Goal: Task Accomplishment & Management: Complete application form

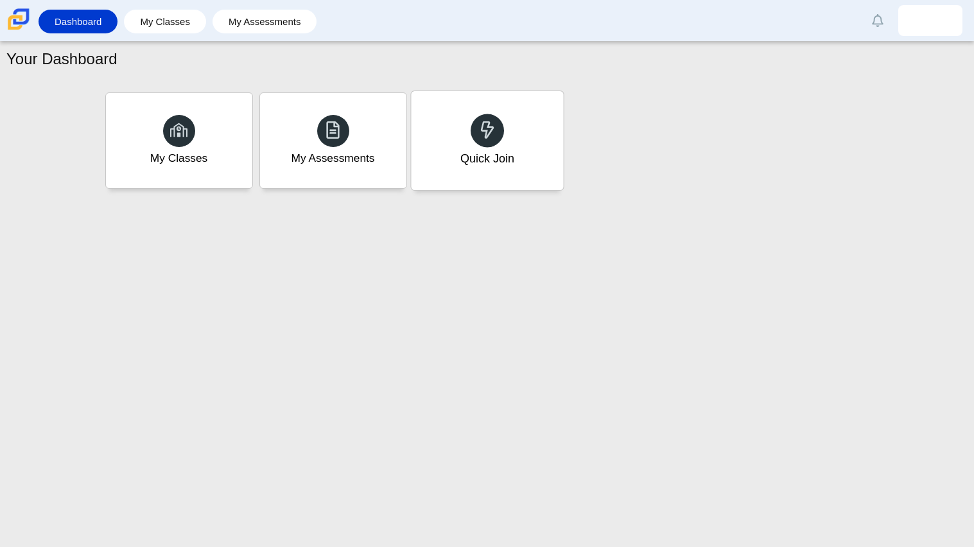
click at [485, 163] on div "Quick Join" at bounding box center [487, 158] width 54 height 17
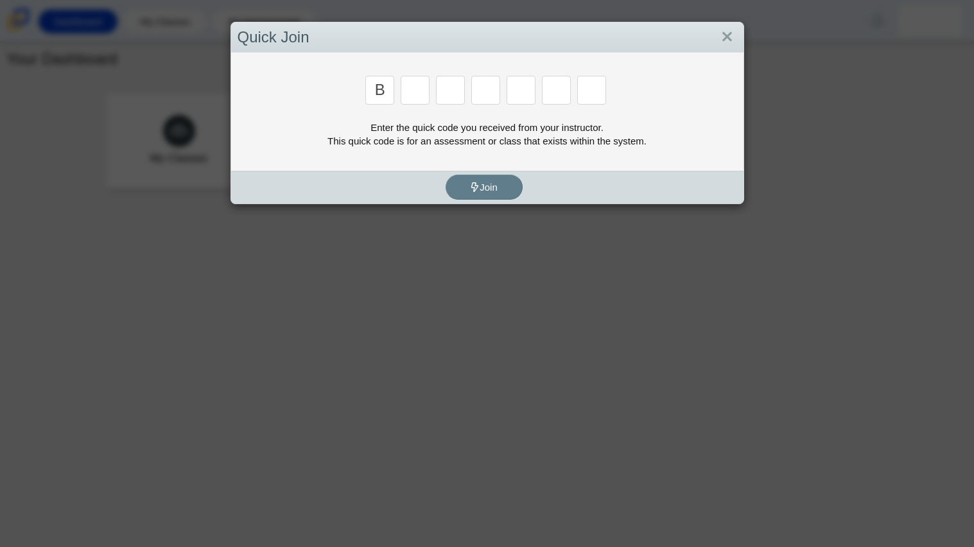
type input "b"
type input "m"
type input "3"
type input "5"
type input "3"
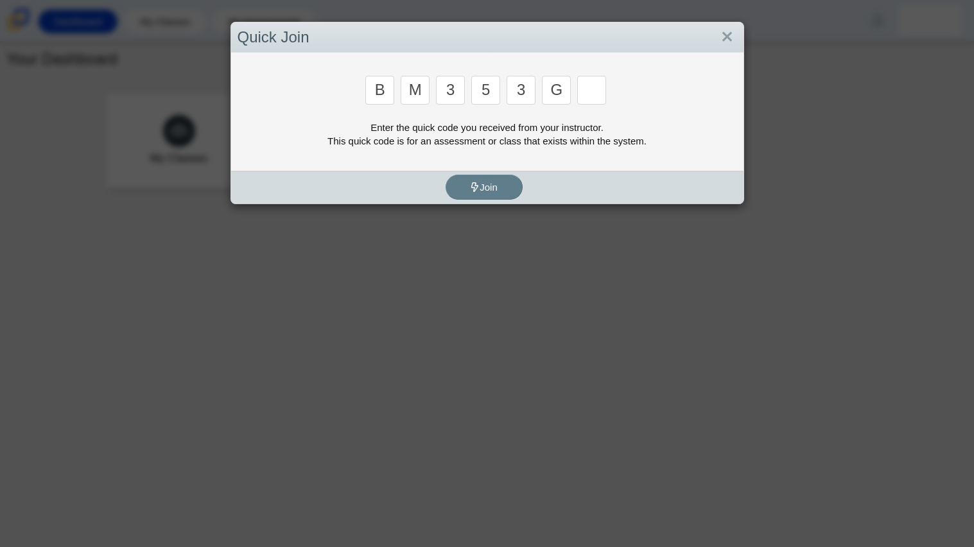
type input "g"
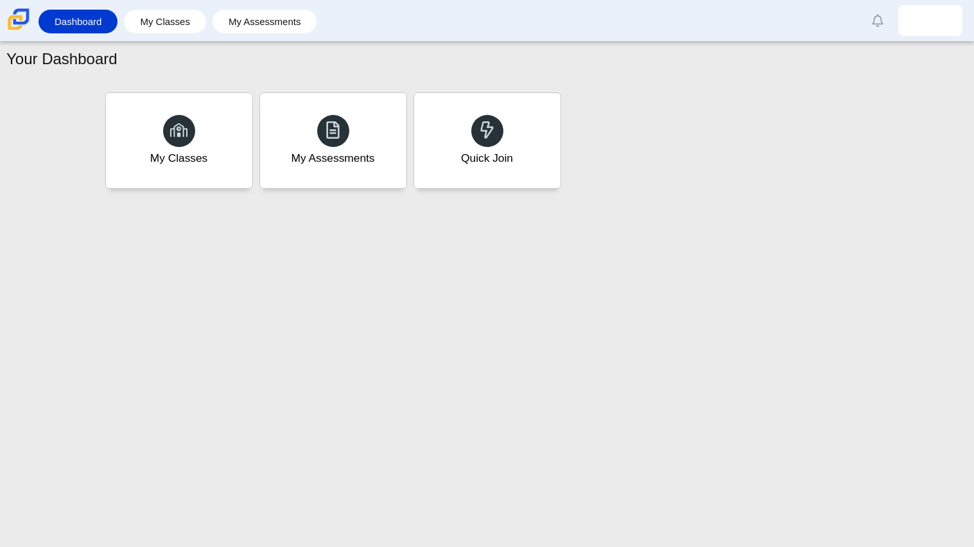
type input "b"
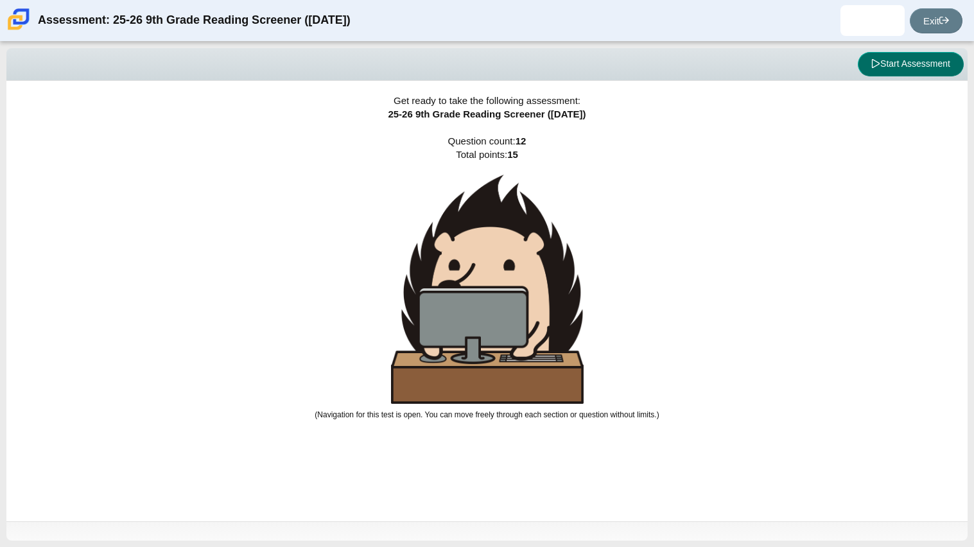
click at [868, 60] on button "Start Assessment" at bounding box center [911, 64] width 106 height 24
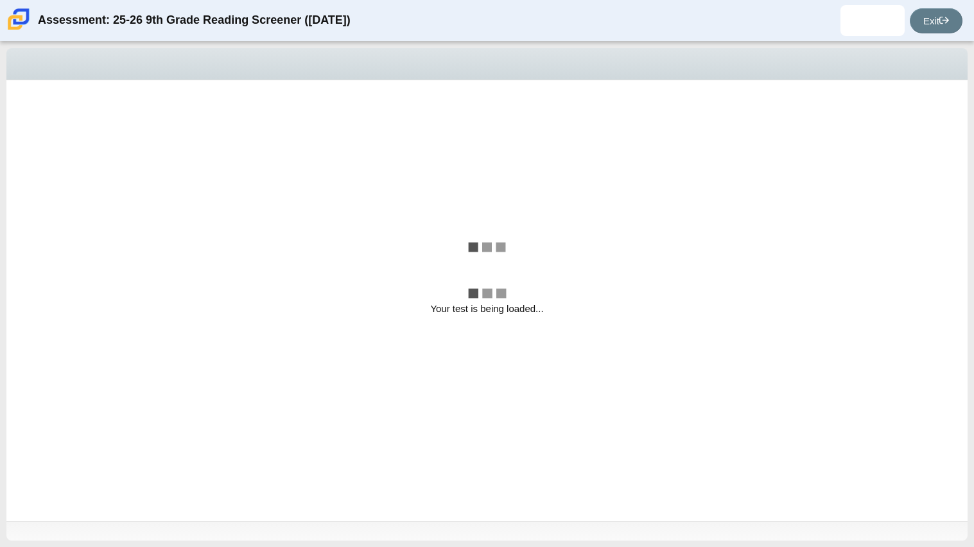
select select "ccc5b315-3c7c-471c-bf90-f22c8299c798"
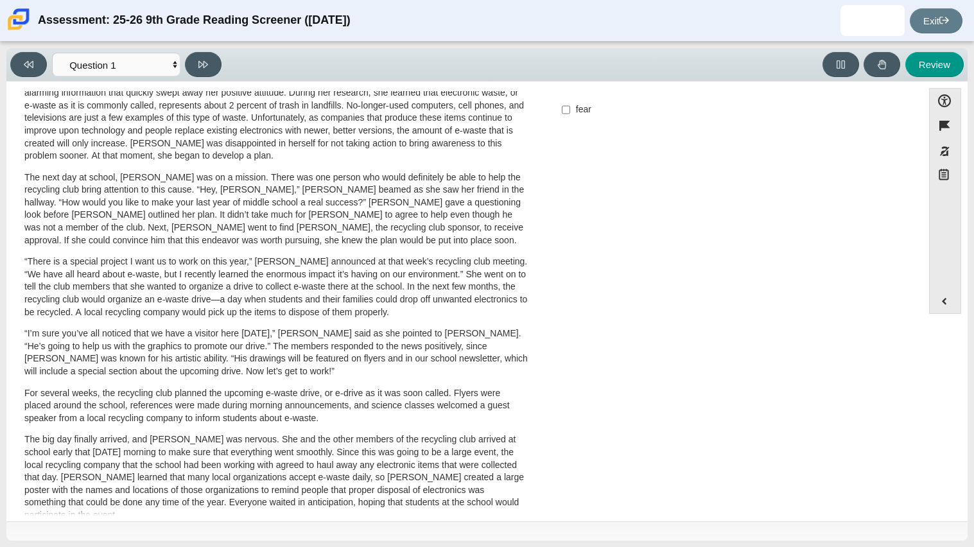
scroll to position [213, 0]
click at [162, 64] on select "Questions Question 1 Question 2 Question 3 Question 4 Question 5 Question 6 Que…" at bounding box center [116, 65] width 128 height 24
click at [170, 71] on select "Questions Question 1 Question 2 Question 3 Question 4 Question 5 Question 6 Que…" at bounding box center [116, 65] width 128 height 24
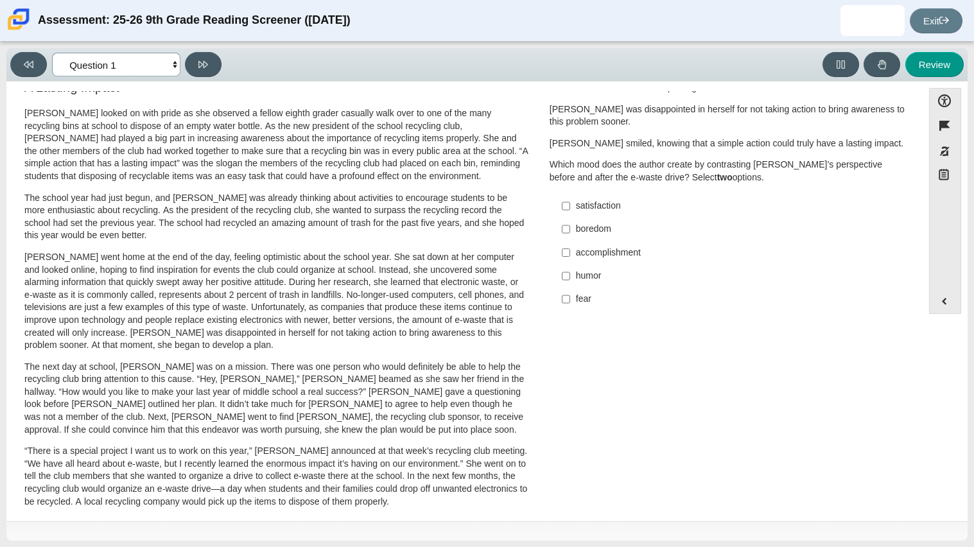
scroll to position [0, 0]
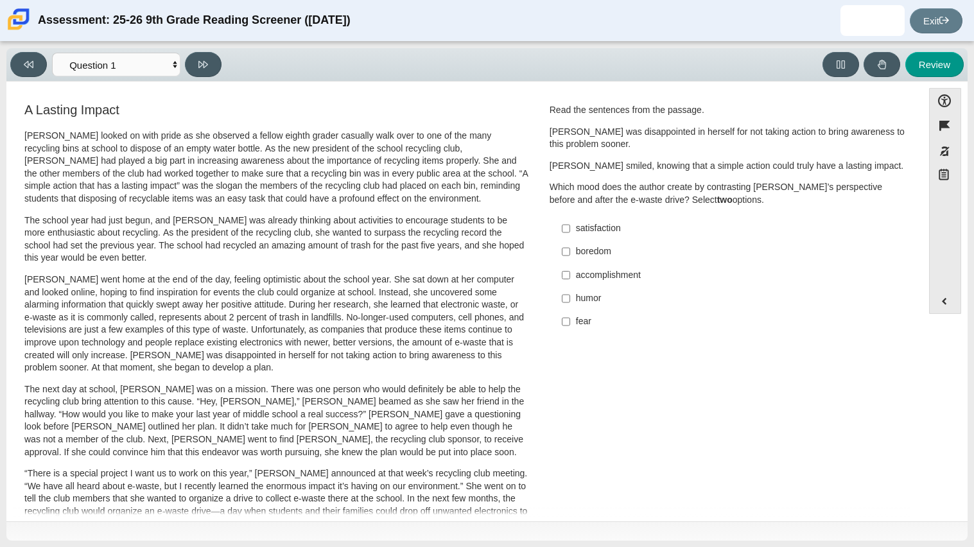
click at [779, 205] on p "Which mood does the author create by contrasting Scarlett’s perspective before …" at bounding box center [728, 193] width 357 height 25
click at [593, 280] on div "accomplishment" at bounding box center [738, 275] width 324 height 13
click at [570, 280] on input "accomplishment accomplishment" at bounding box center [566, 274] width 8 height 23
checkbox input "true"
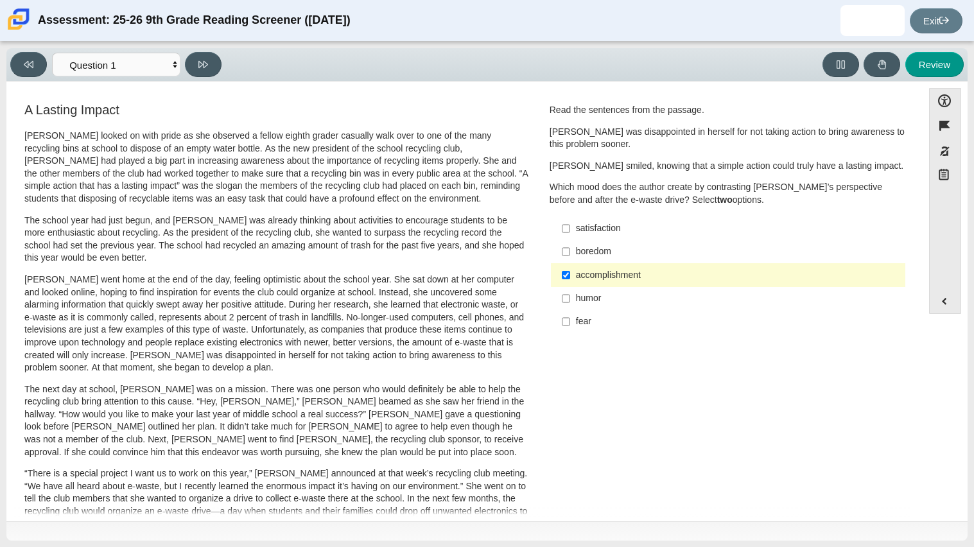
click at [604, 233] on div "satisfaction" at bounding box center [738, 228] width 324 height 13
click at [570, 233] on input "satisfaction satisfaction" at bounding box center [566, 228] width 8 height 23
checkbox input "true"
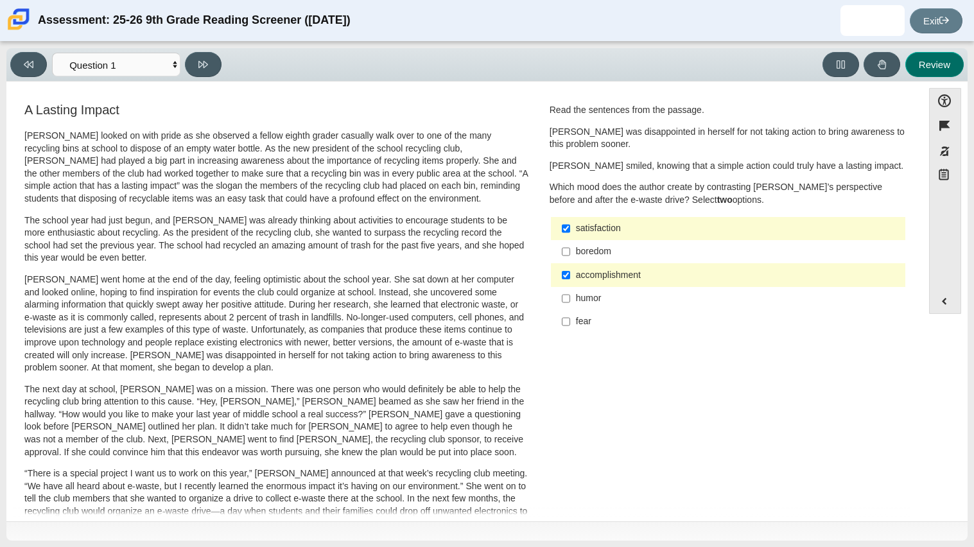
click at [919, 66] on button "Review" at bounding box center [934, 64] width 58 height 25
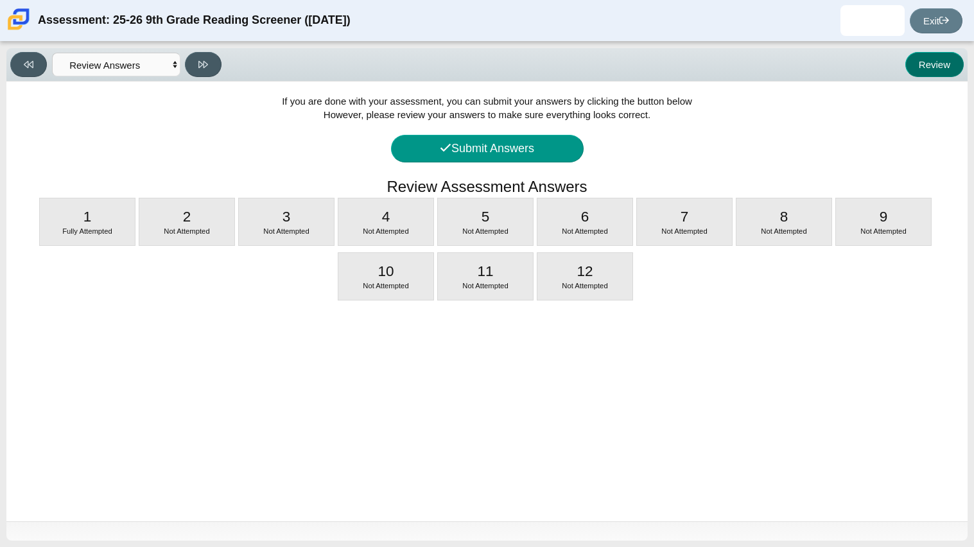
click at [923, 69] on button "Review" at bounding box center [934, 64] width 58 height 25
click at [42, 56] on button at bounding box center [28, 64] width 37 height 25
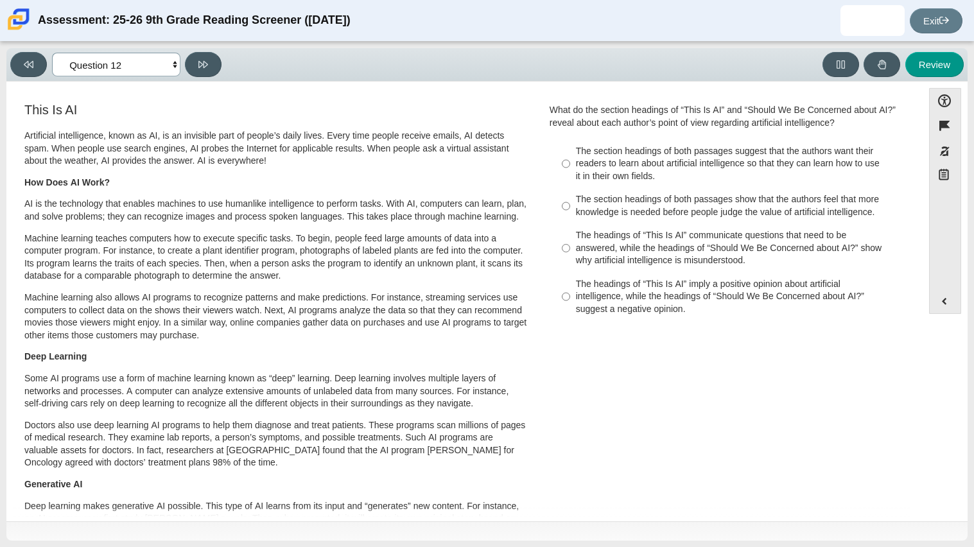
click at [138, 65] on select "Questions Question 1 Question 2 Question 3 Question 4 Question 5 Question 6 Que…" at bounding box center [116, 65] width 128 height 24
click at [52, 53] on select "Questions Question 1 Question 2 Question 3 Question 4 Question 5 Question 6 Que…" at bounding box center [116, 65] width 128 height 24
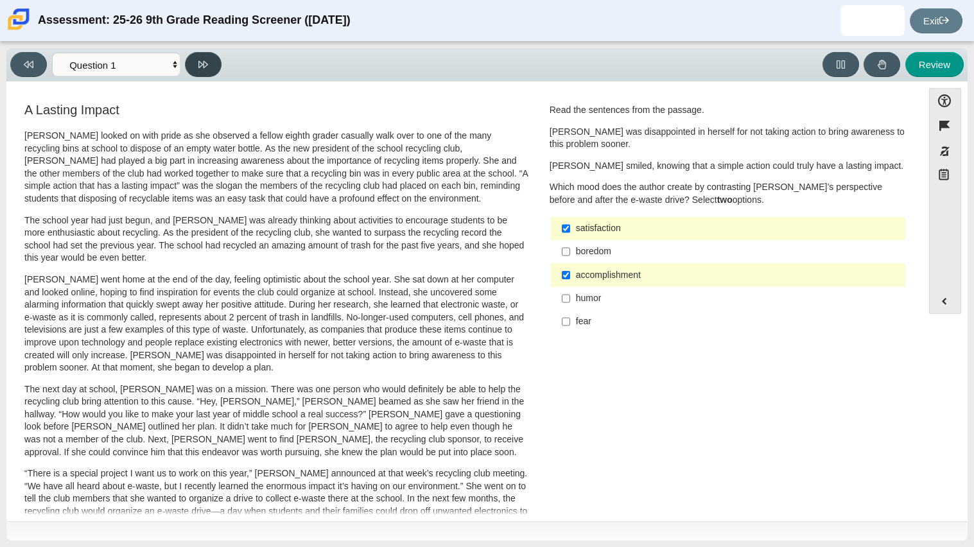
click at [202, 60] on icon at bounding box center [203, 65] width 10 height 10
select select "0ff64528-ffd7-428d-b192-babfaadd44e8"
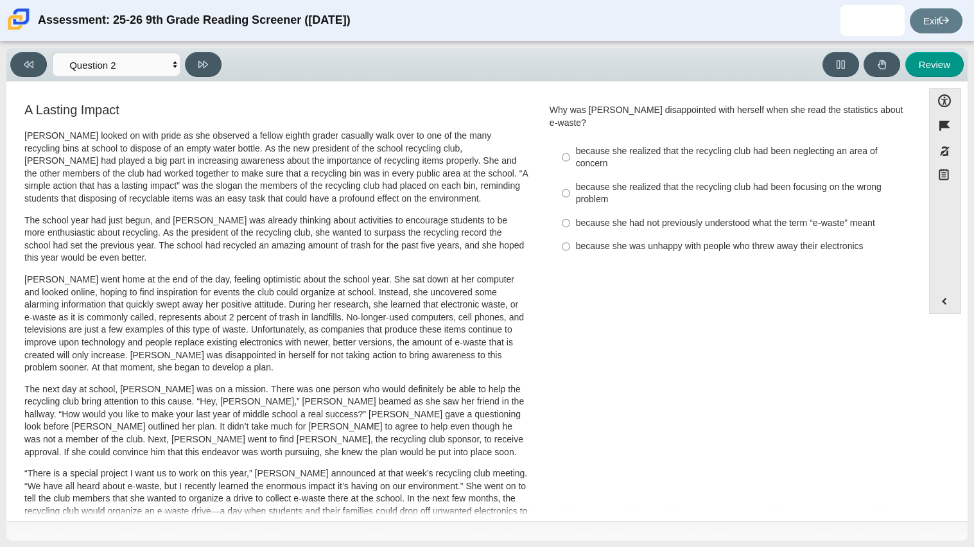
click at [532, 135] on div "A Lasting Impact Scarlett looked on with pride as she observed a fellow eighth …" at bounding box center [276, 463] width 527 height 724
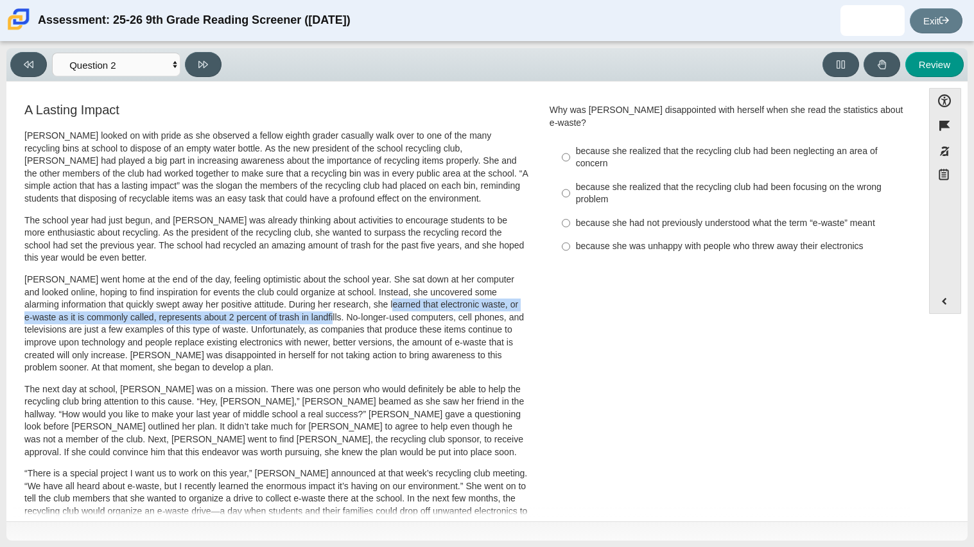
drag, startPoint x: 377, startPoint y: 304, endPoint x: 313, endPoint y: 321, distance: 65.7
click at [313, 321] on p "Scarlett went home at the end of the day, feeling optimistic about the school y…" at bounding box center [276, 324] width 504 height 101
click at [683, 145] on div "because she realized that the recycling club had been neglecting an area of con…" at bounding box center [738, 157] width 324 height 25
click at [570, 144] on input "because she realized that the recycling club had been neglecting an area of con…" at bounding box center [566, 157] width 8 height 36
radio input "true"
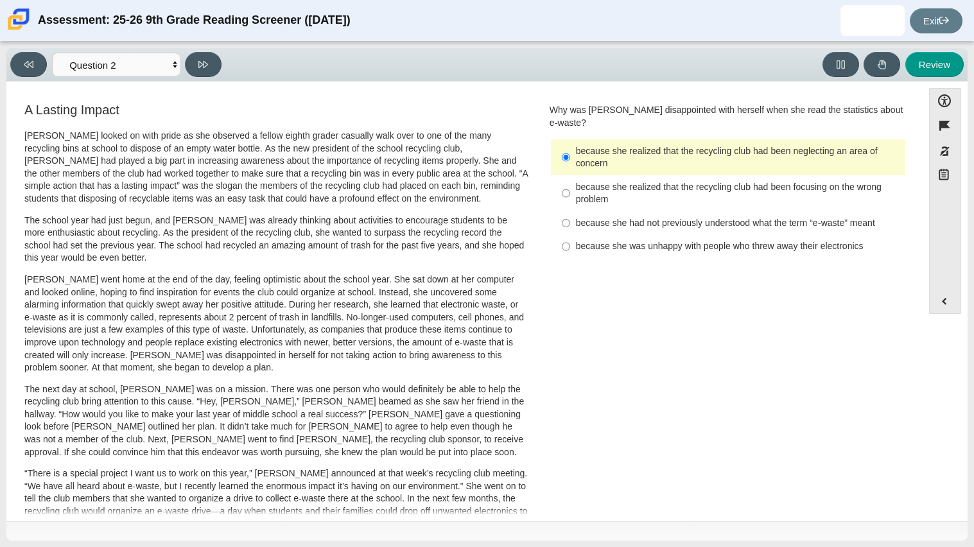
click at [677, 181] on div "because she realized that the recycling club had been focusing on the wrong pro…" at bounding box center [738, 193] width 324 height 25
click at [570, 175] on input "because she realized that the recycling club had been focusing on the wrong pro…" at bounding box center [566, 193] width 8 height 36
radio input "true"
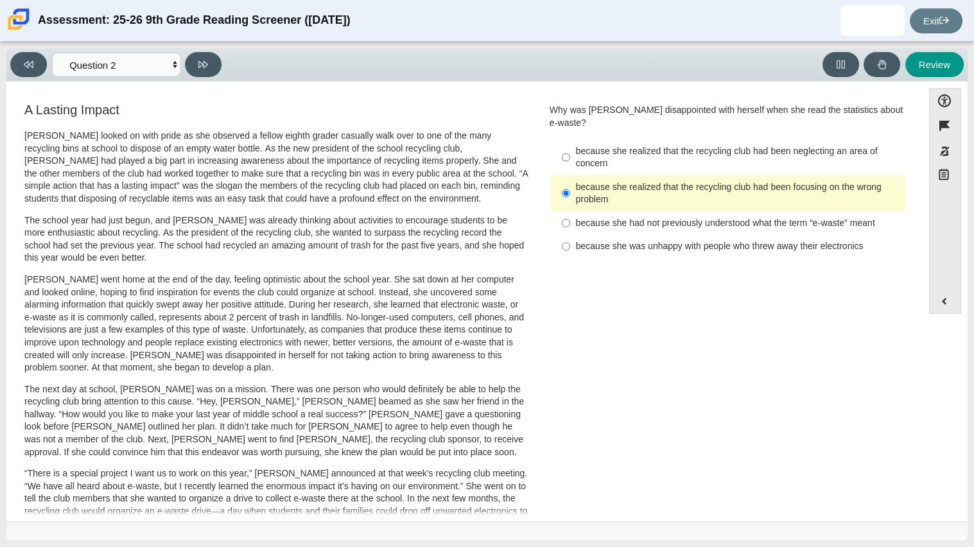
click at [642, 145] on div "because she realized that the recycling club had been neglecting an area of con…" at bounding box center [738, 157] width 324 height 25
click at [570, 139] on input "because she realized that the recycling club had been neglecting an area of con…" at bounding box center [566, 157] width 8 height 36
radio input "true"
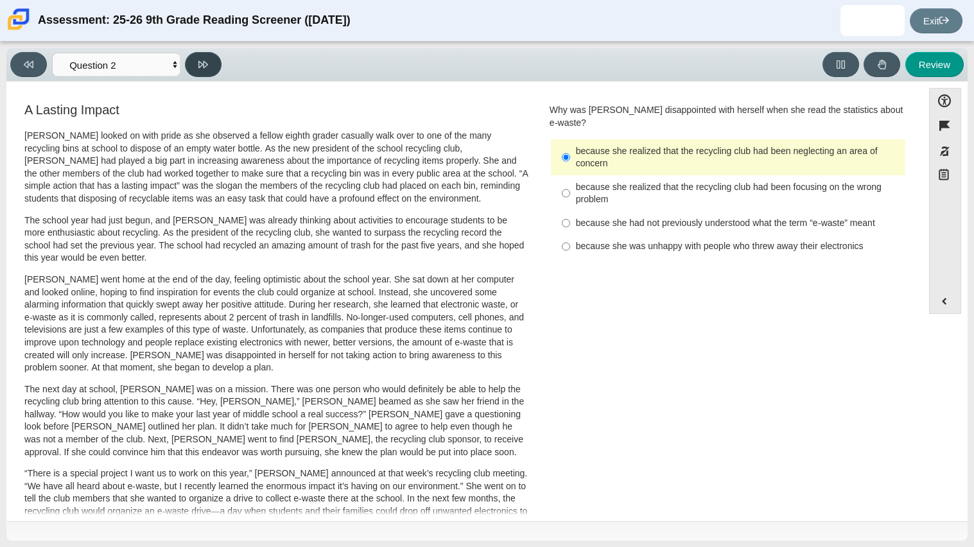
click at [209, 58] on button at bounding box center [203, 64] width 37 height 25
select select "7ce3d843-6974-4858-901c-1ff39630e843"
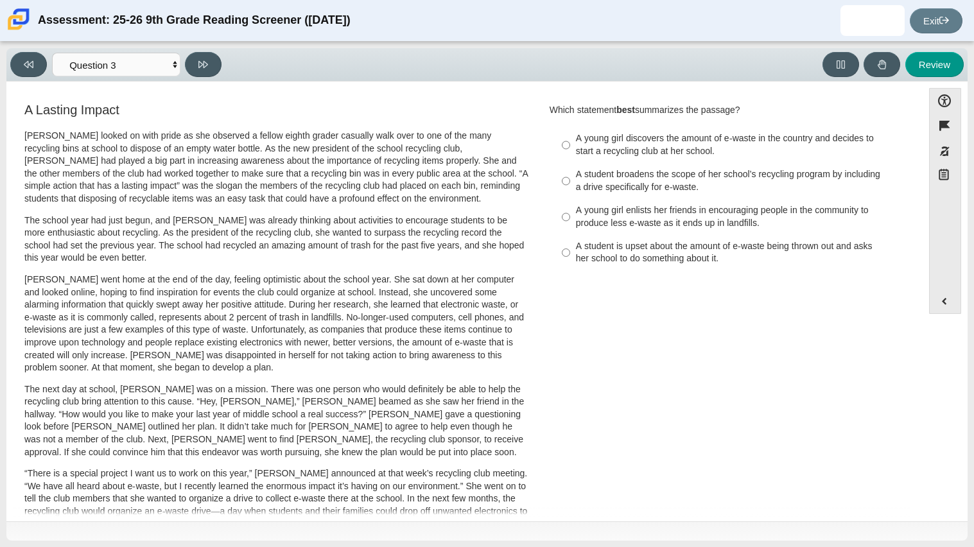
click at [475, 63] on div "Review" at bounding box center [596, 64] width 738 height 25
click at [622, 141] on div "A young girl discovers the amount of e-waste in the country and decides to star…" at bounding box center [738, 144] width 324 height 25
click at [570, 141] on input "A young girl discovers the amount of e-waste in the country and decides to star…" at bounding box center [566, 145] width 8 height 36
radio input "true"
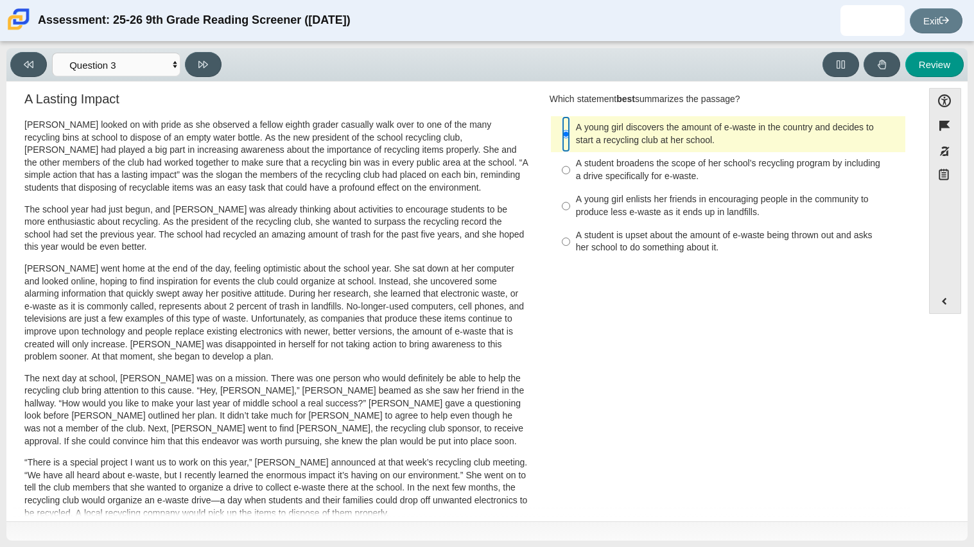
scroll to position [15, 0]
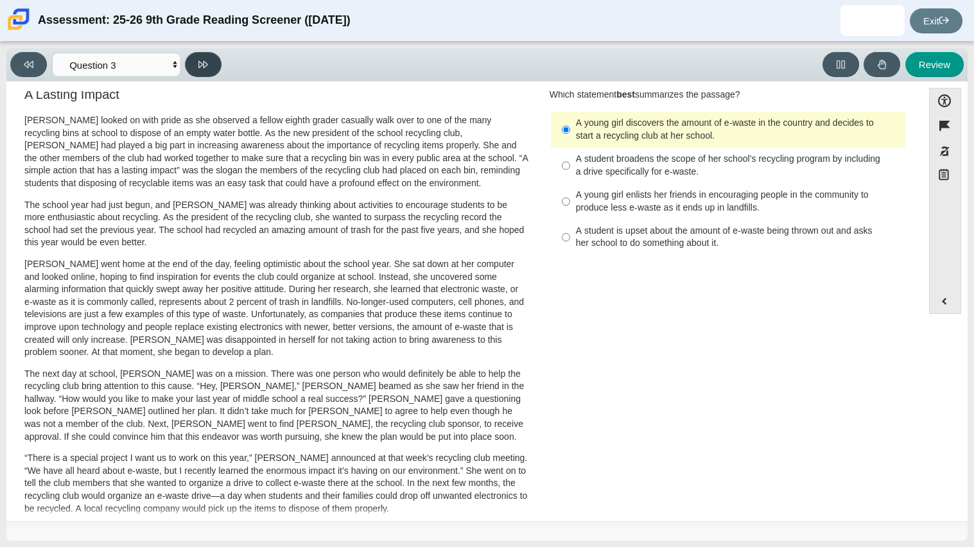
click at [200, 66] on icon at bounding box center [203, 65] width 10 height 10
select select "ca9ea0f1-49c5-4bd1-83b0-472c18652b42"
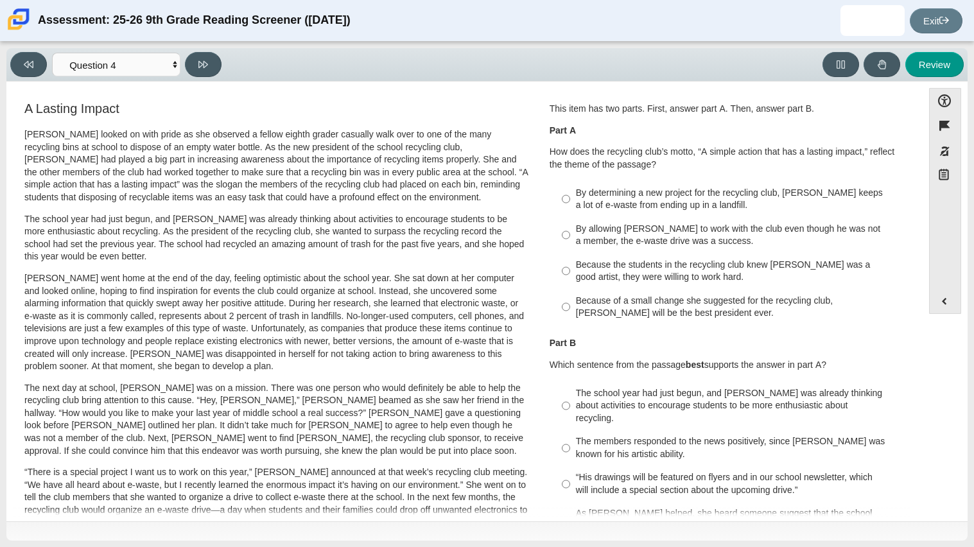
scroll to position [3, 0]
click at [631, 230] on div "By allowing Juan Carlos to work with the club even though he was not a member, …" at bounding box center [738, 233] width 324 height 25
click at [570, 230] on input "By allowing Juan Carlos to work with the club even though he was not a member, …" at bounding box center [566, 233] width 8 height 36
radio input "true"
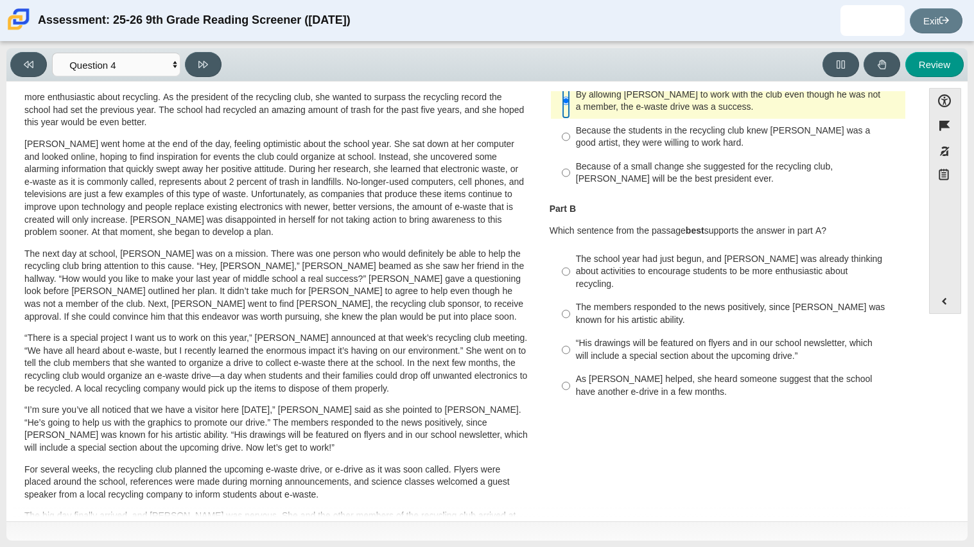
scroll to position [137, 0]
click at [400, 313] on p "The next day at school, Scarlett was on a mission. There was one person who wou…" at bounding box center [276, 285] width 504 height 76
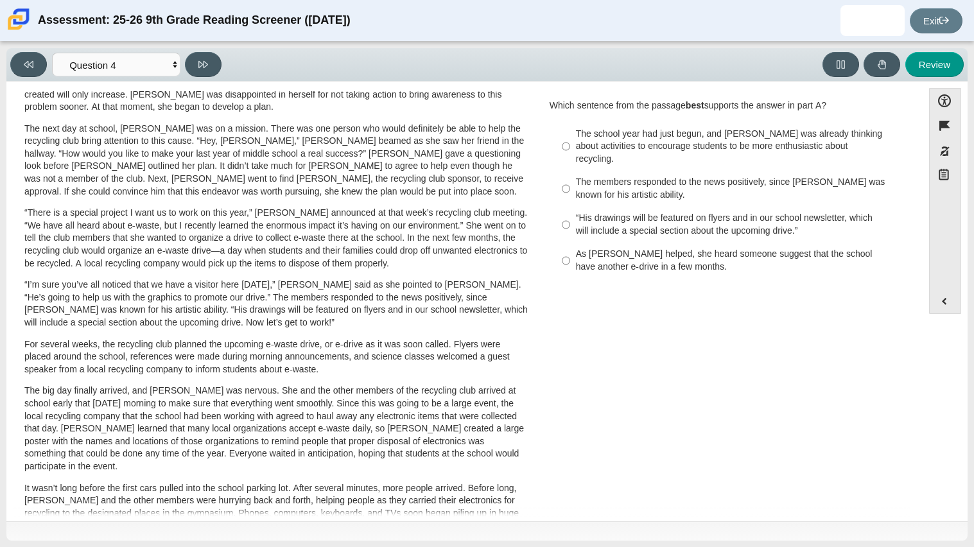
scroll to position [262, 0]
click at [507, 239] on p "“There is a special project I want us to work on this year,” Scarlett announced…" at bounding box center [276, 236] width 504 height 63
click at [694, 247] on div "As Scarlett helped, she heard someone suggest that the school have another e-dr…" at bounding box center [738, 259] width 324 height 25
click at [570, 245] on input "As Scarlett helped, she heard someone suggest that the school have another e-dr…" at bounding box center [566, 259] width 8 height 36
radio input "true"
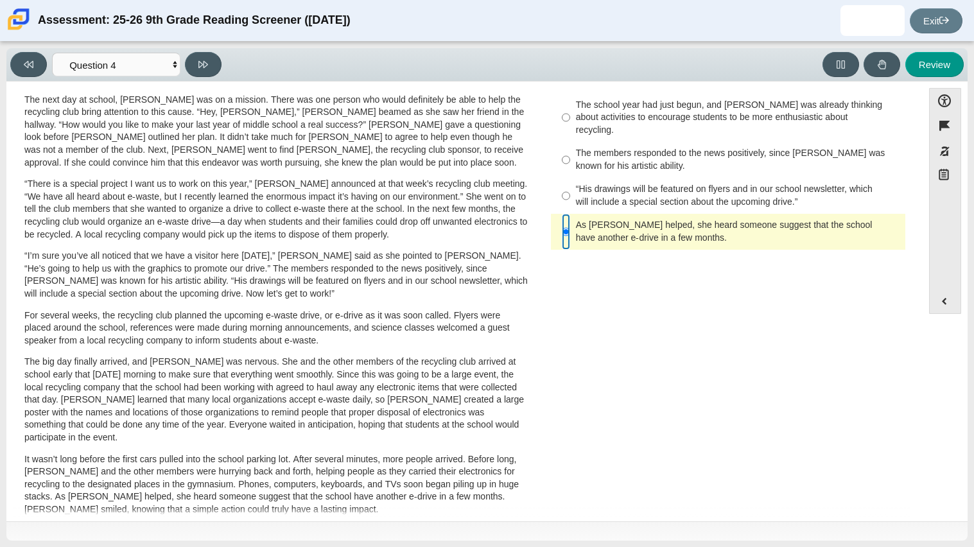
scroll to position [304, 0]
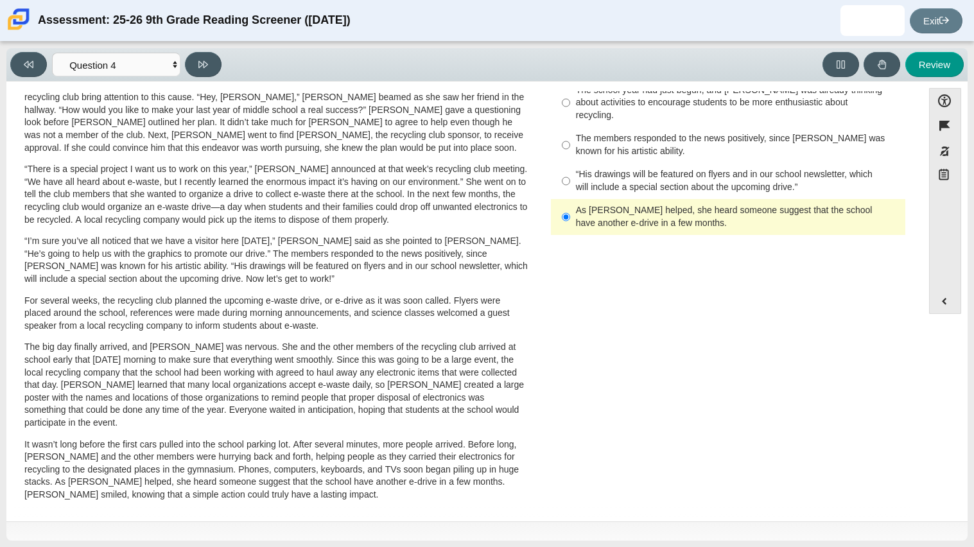
click at [627, 168] on div "“His drawings will be featured on flyers and in our school newsletter, which wi…" at bounding box center [738, 180] width 324 height 25
click at [570, 163] on input "“His drawings will be featured on flyers and in our school newsletter, which wi…" at bounding box center [566, 181] width 8 height 36
radio input "true"
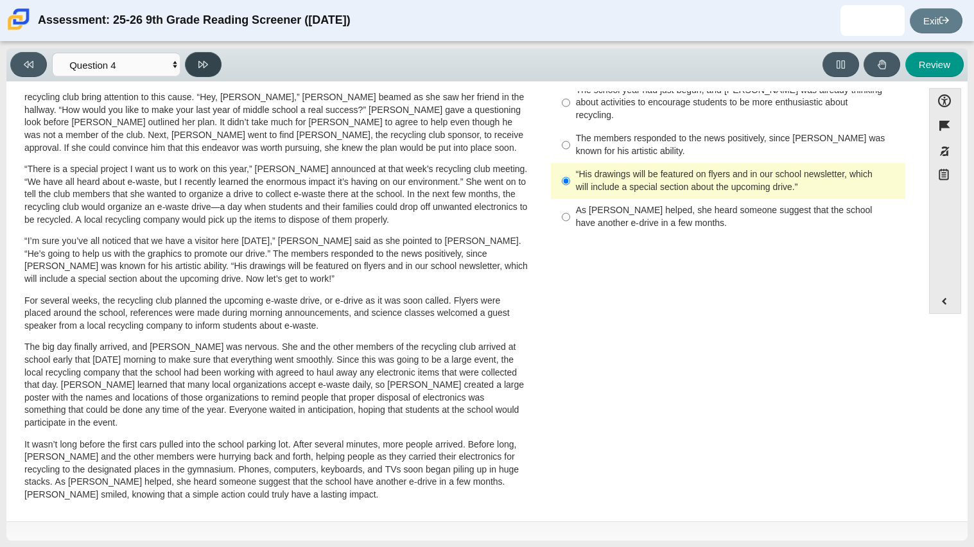
click at [207, 60] on icon at bounding box center [203, 65] width 10 height 10
select select "e41f1a79-e29f-4095-8030-a53364015bed"
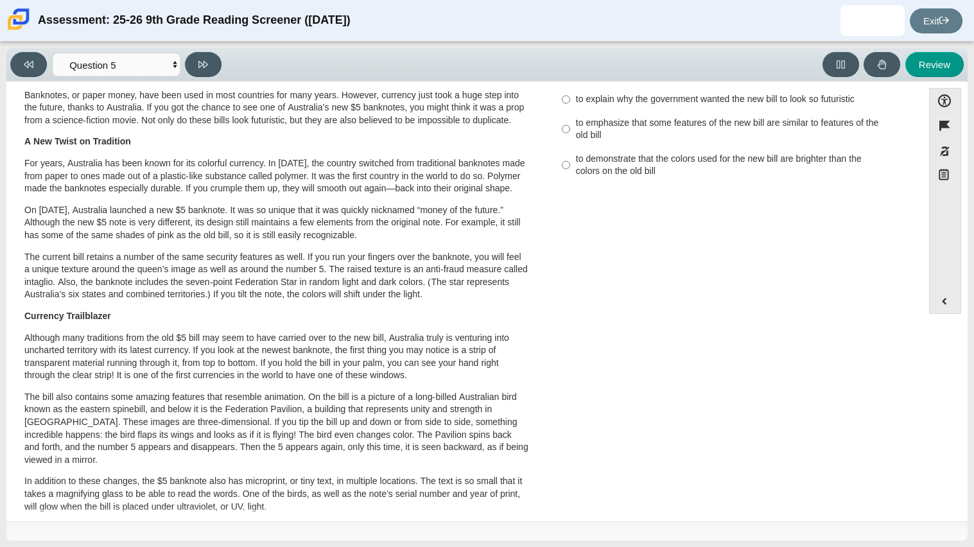
scroll to position [0, 0]
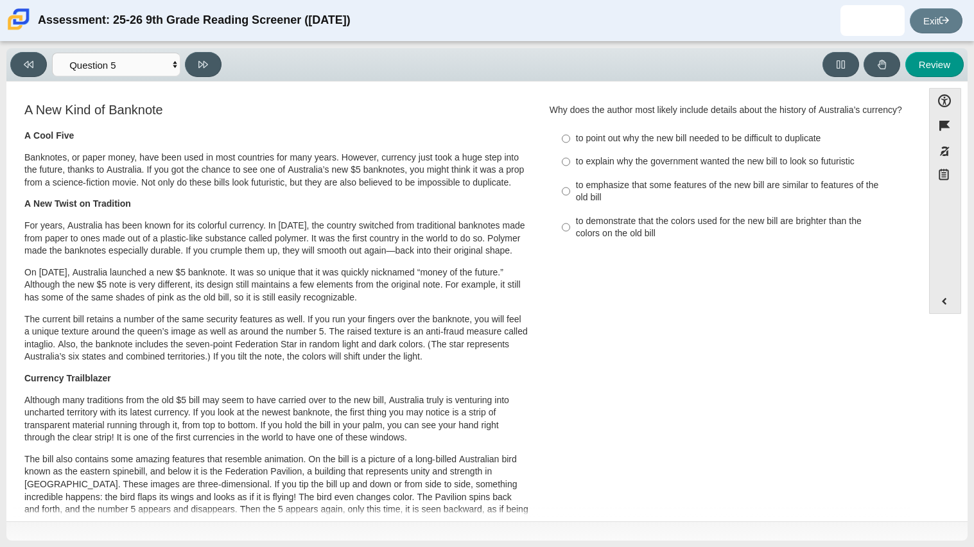
click at [719, 211] on label "to demonstrate that the colors used for the new bill are brighter than the colo…" at bounding box center [729, 227] width 353 height 36
click at [570, 211] on input "to demonstrate that the colors used for the new bill are brighter than the colo…" at bounding box center [566, 227] width 8 height 36
radio input "true"
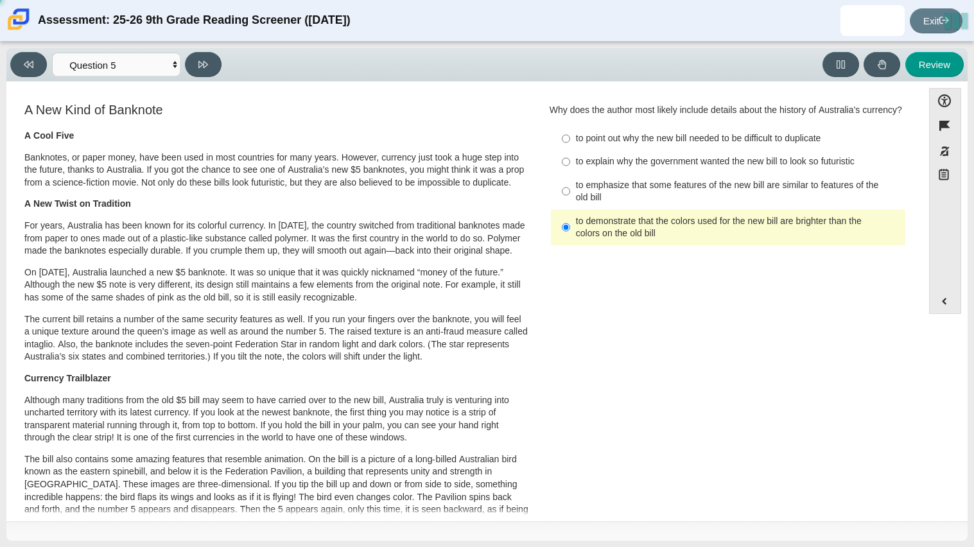
click at [728, 148] on label "to point out why the new bill needed to be difficult to duplicate to point out …" at bounding box center [729, 138] width 353 height 23
click at [570, 148] on input "to point out why the new bill needed to be difficult to duplicate to point out …" at bounding box center [566, 138] width 8 height 23
radio input "true"
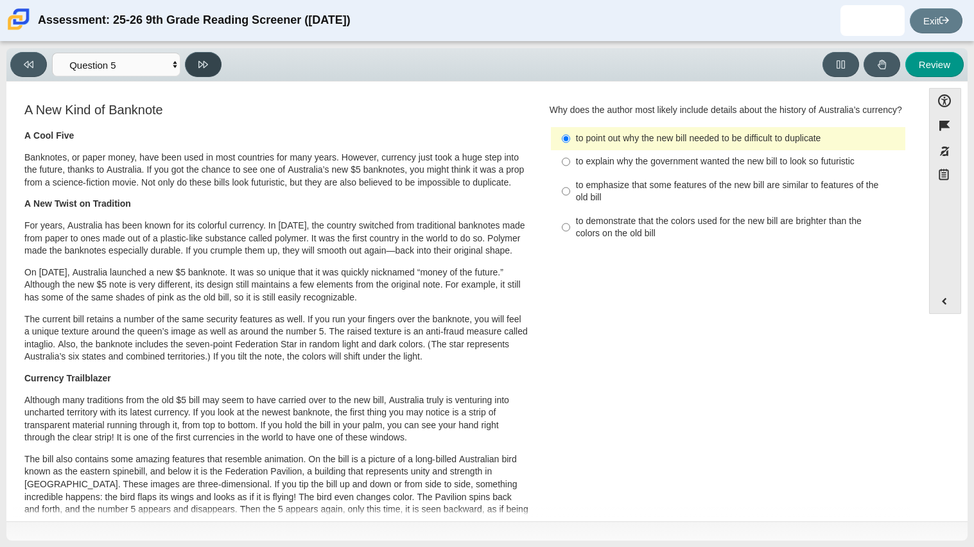
click at [213, 64] on button at bounding box center [203, 64] width 37 height 25
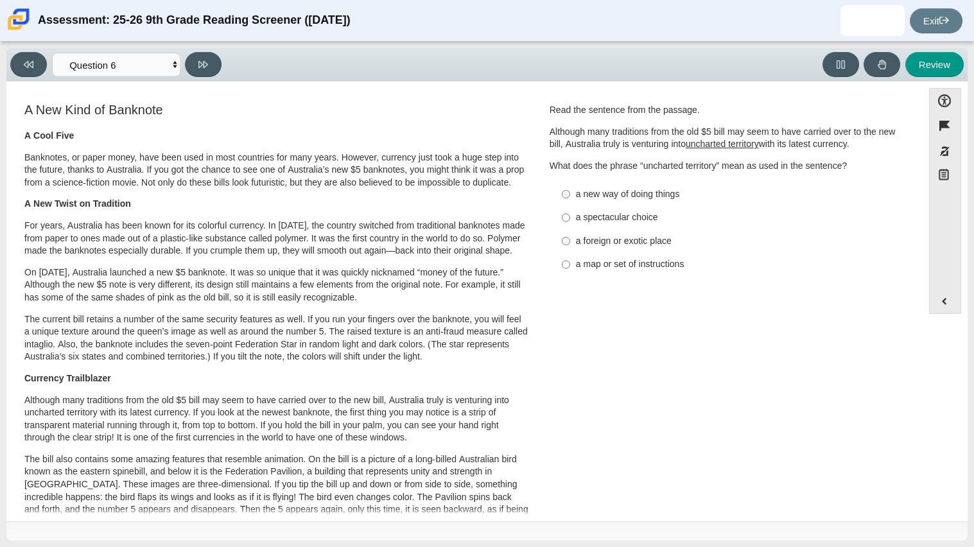
click at [686, 164] on p "What does the phrase “uncharted territory” mean as used in the sentence?" at bounding box center [728, 166] width 357 height 13
click at [33, 70] on button at bounding box center [28, 64] width 37 height 25
select select "e41f1a79-e29f-4095-8030-a53364015bed"
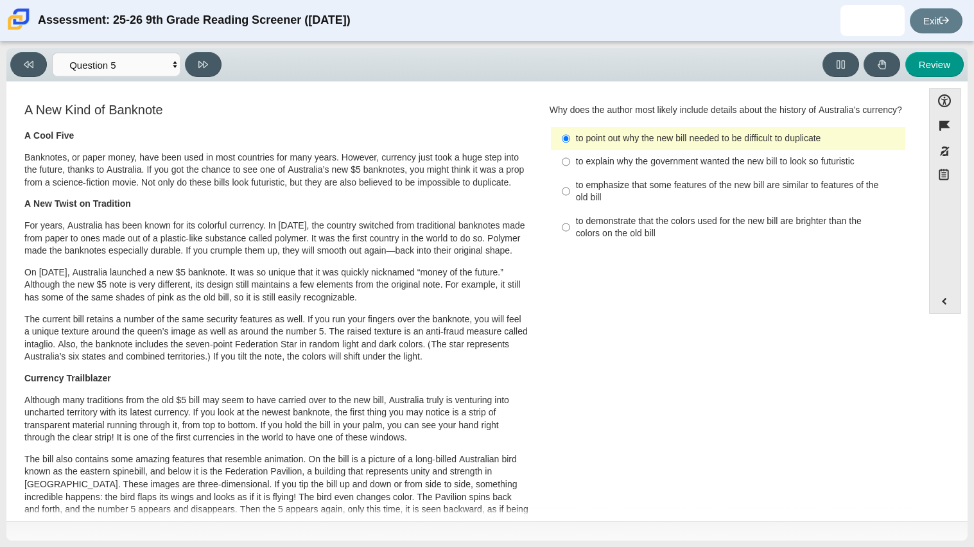
click at [675, 220] on div "to demonstrate that the colors used for the new bill are brighter than the colo…" at bounding box center [738, 227] width 324 height 25
click at [570, 220] on input "to demonstrate that the colors used for the new bill are brighter than the colo…" at bounding box center [566, 227] width 8 height 36
radio input "true"
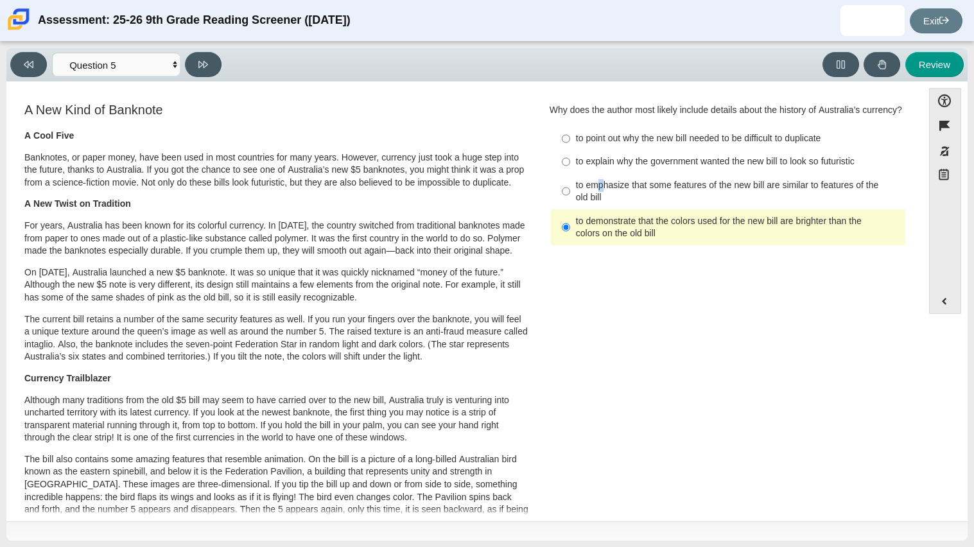
click at [593, 188] on div "to emphasize that some features of the new bill are similar to features of the …" at bounding box center [738, 191] width 324 height 25
click at [570, 188] on input "to emphasize that some features of the new bill are similar to features of the …" at bounding box center [566, 191] width 8 height 36
radio input "true"
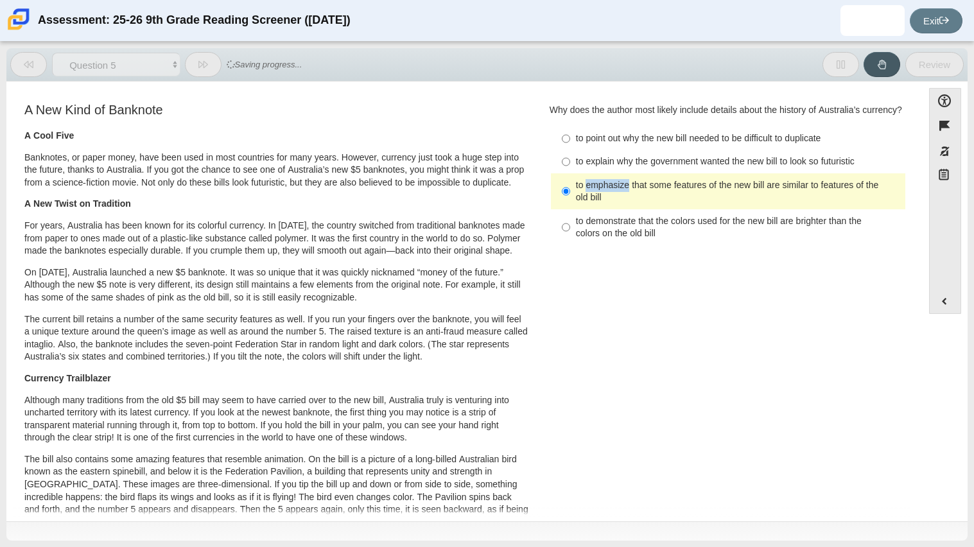
click at [593, 188] on div "to emphasize that some features of the new bill are similar to features of the …" at bounding box center [738, 191] width 324 height 25
click at [570, 188] on input "to emphasize that some features of the new bill are similar to features of the …" at bounding box center [566, 191] width 8 height 36
click at [427, 119] on div "A New Kind of Banknote A Cool Five Banknotes, or paper money, have been used in…" at bounding box center [276, 467] width 504 height 728
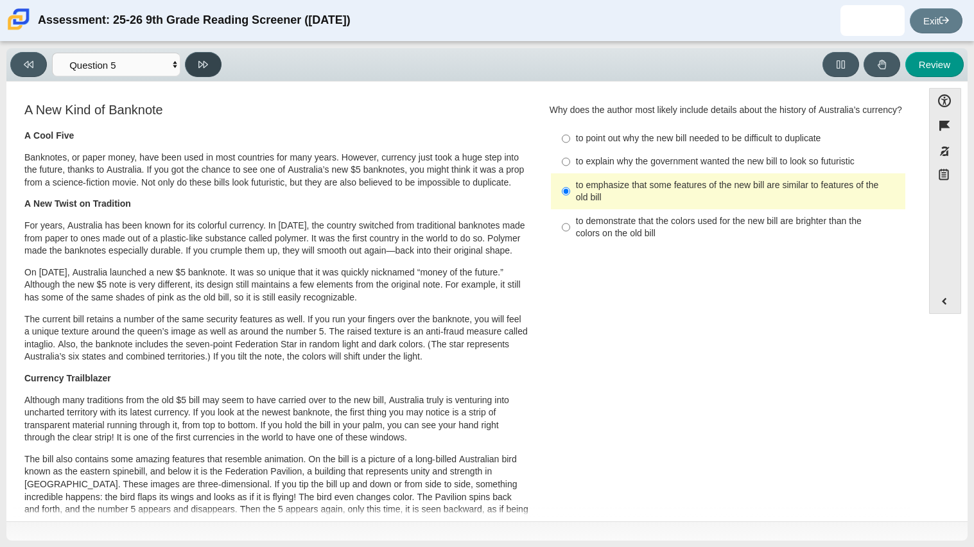
click at [209, 66] on button at bounding box center [203, 64] width 37 height 25
select select "69146e31-7b3d-4a3e-9ce6-f30c24342ae0"
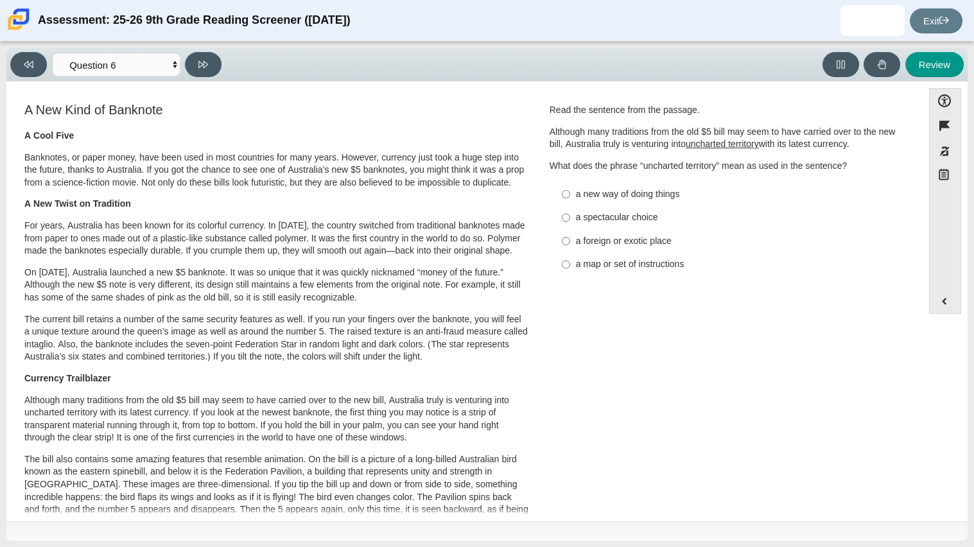
click at [287, 468] on p "The bill also contains some amazing features that resemble animation. On the bi…" at bounding box center [276, 491] width 504 height 76
click at [647, 198] on div "a new way of doing things" at bounding box center [738, 194] width 324 height 13
click at [570, 198] on input "a new way of doing things a new way of doing things" at bounding box center [566, 193] width 8 height 23
radio input "true"
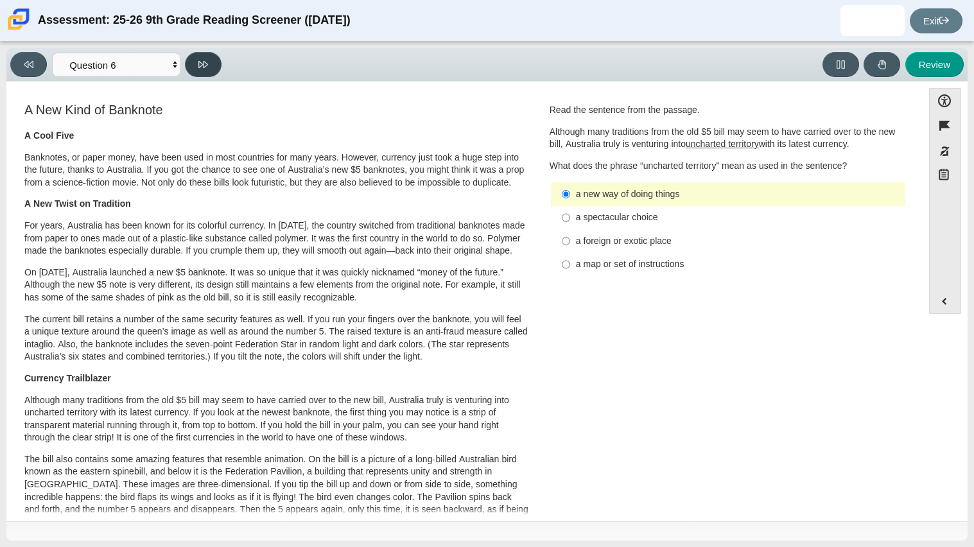
click at [202, 60] on icon at bounding box center [203, 65] width 10 height 10
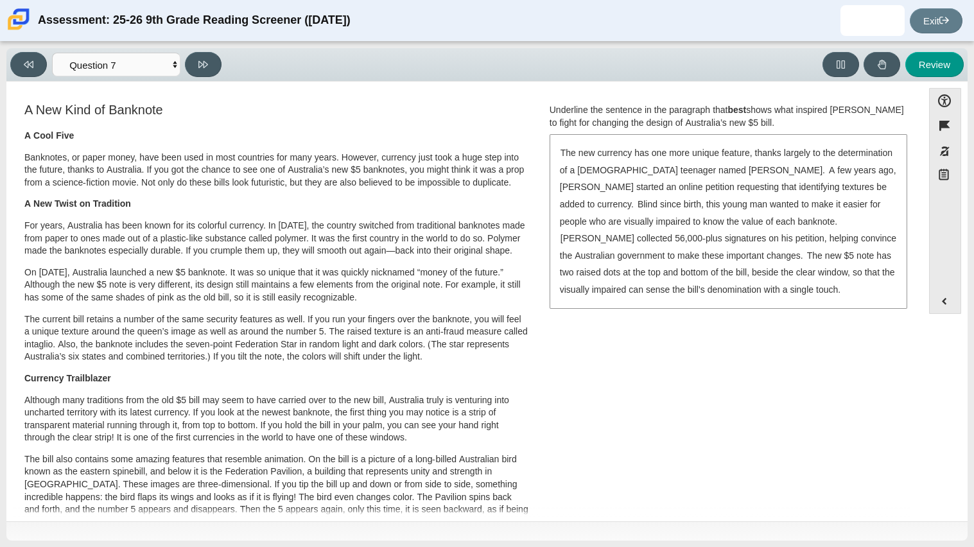
scroll to position [15, 0]
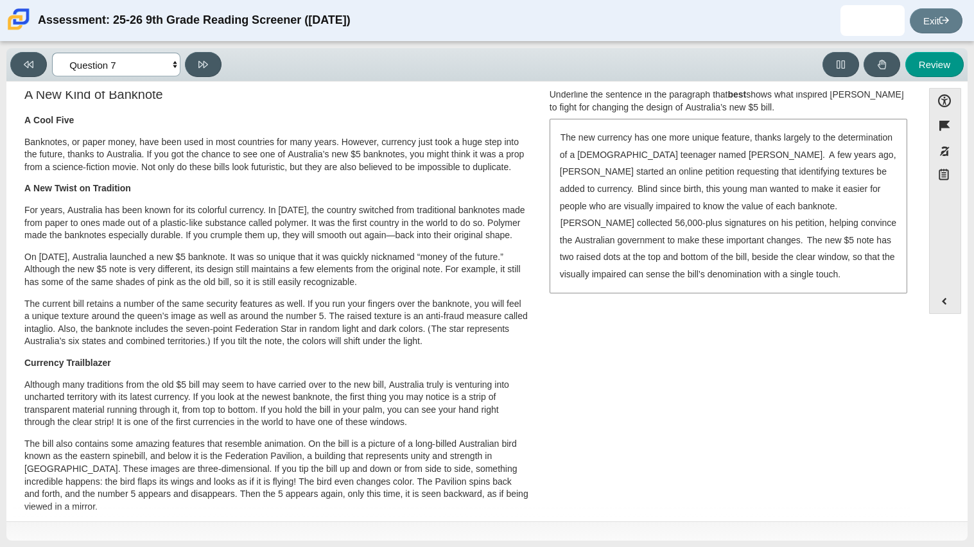
click at [155, 74] on select "Questions Question 1 Question 2 Question 3 Question 4 Question 5 Question 6 Que…" at bounding box center [116, 65] width 128 height 24
select select "c3effed4-44ce-4a19-bd96-1787f34e9b4c"
click at [52, 53] on select "Questions Question 1 Question 2 Question 3 Question 4 Question 5 Question 6 Que…" at bounding box center [116, 65] width 128 height 24
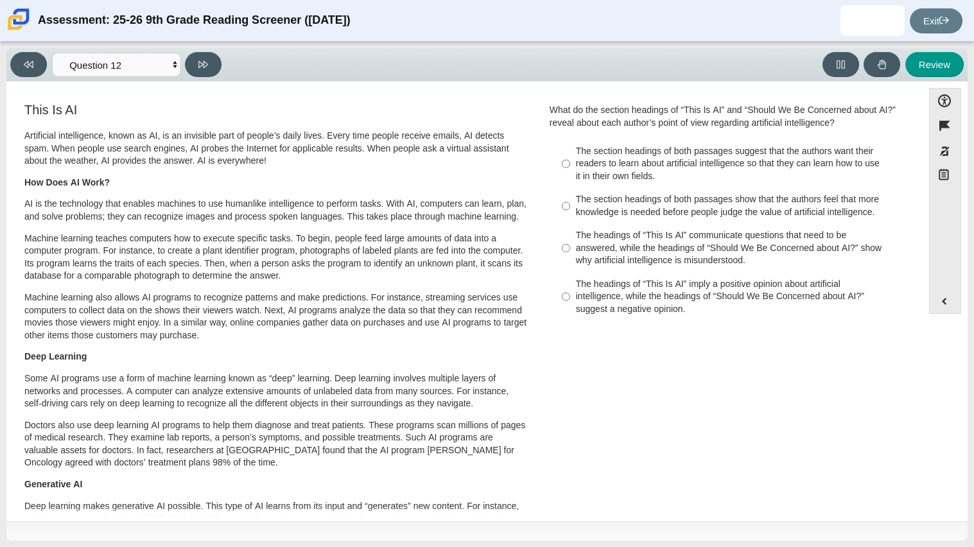
click at [630, 176] on div "The section headings of both passages suggest that the authors want their reade…" at bounding box center [738, 164] width 324 height 38
click at [570, 176] on input "The section headings of both passages suggest that the authors want their reade…" at bounding box center [566, 163] width 8 height 49
radio input "true"
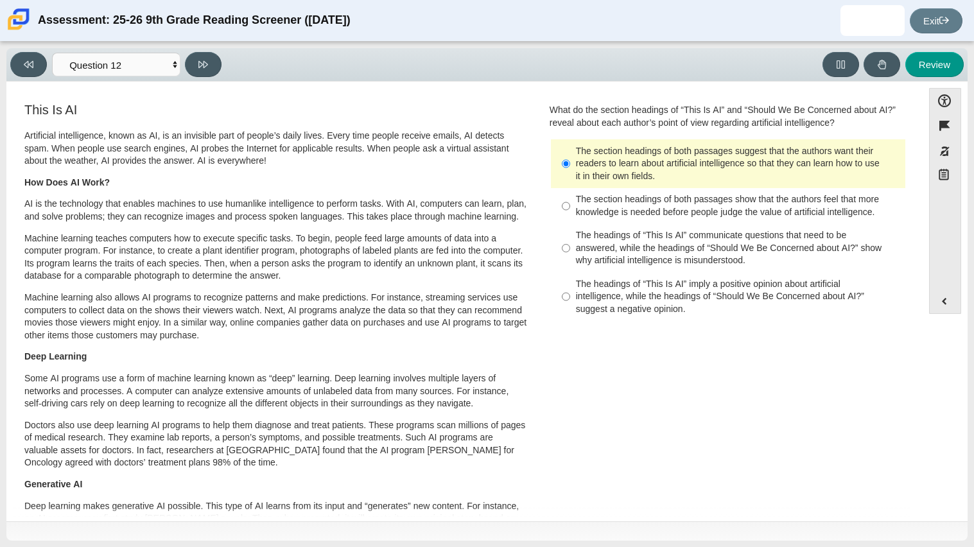
click at [647, 218] on div "The section headings of both passages show that the authors feel that more know…" at bounding box center [738, 205] width 324 height 25
click at [570, 218] on input "The section headings of both passages show that the authors feel that more know…" at bounding box center [566, 206] width 8 height 36
radio input "true"
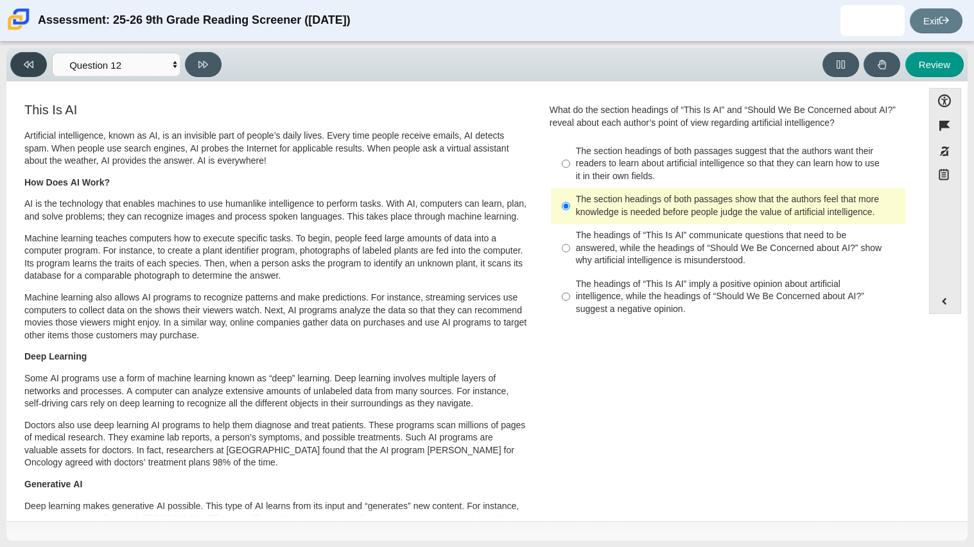
click at [20, 60] on button at bounding box center [28, 64] width 37 height 25
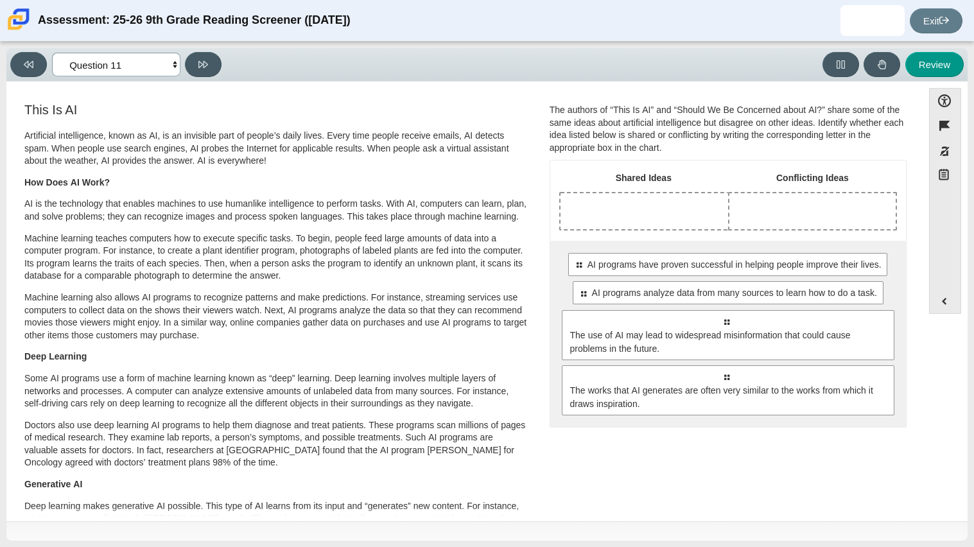
click at [117, 53] on select "Questions Question 1 Question 2 Question 3 Question 4 Question 5 Question 6 Que…" at bounding box center [116, 65] width 128 height 24
click at [52, 53] on select "Questions Question 1 Question 2 Question 3 Question 4 Question 5 Question 6 Que…" at bounding box center [116, 65] width 128 height 24
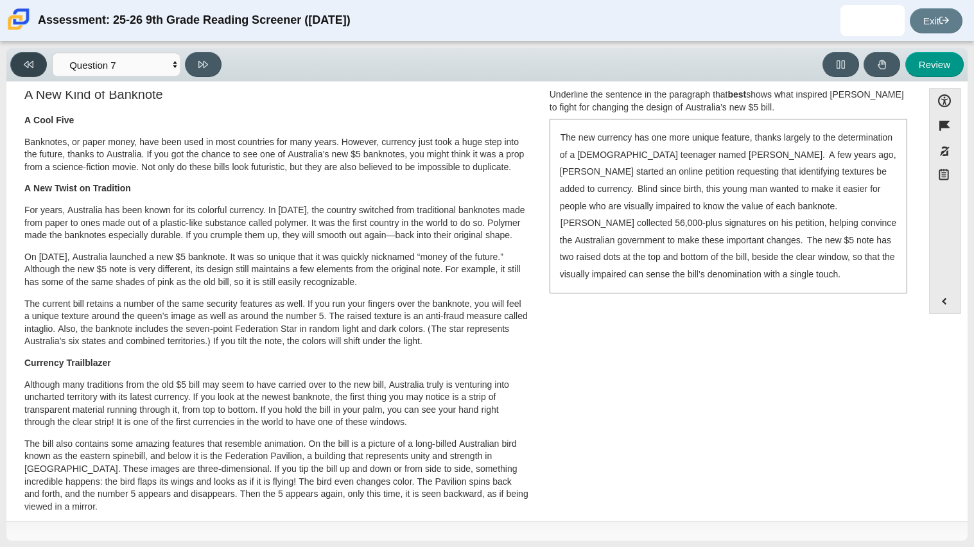
click at [24, 65] on icon at bounding box center [29, 65] width 10 height 10
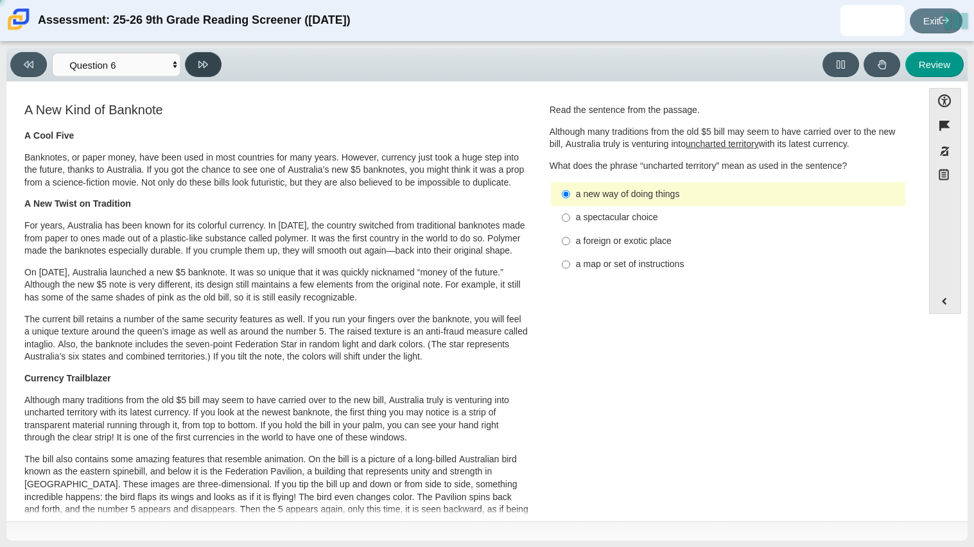
click at [203, 64] on icon at bounding box center [203, 65] width 10 height 10
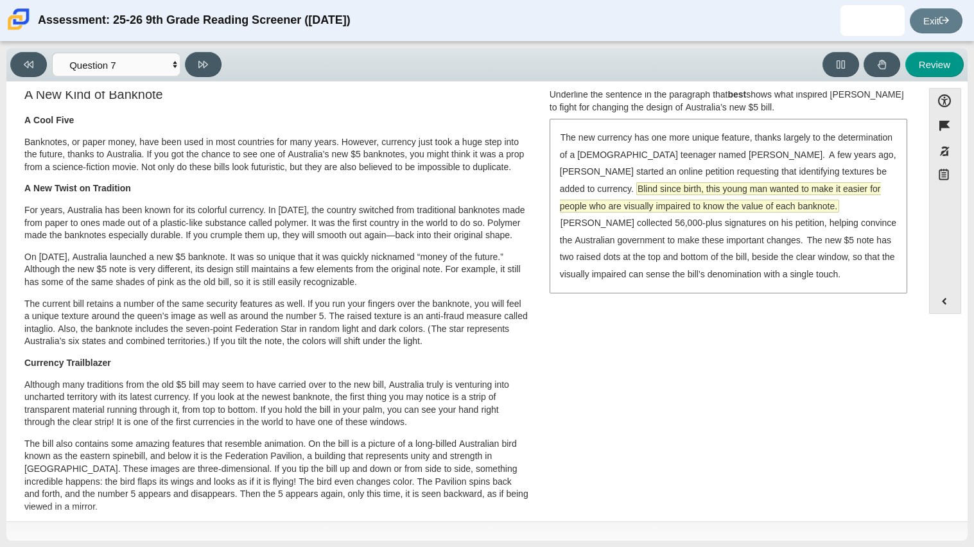
click at [762, 186] on span "Blind since birth, this young man wanted to make it easier for people who are v…" at bounding box center [720, 197] width 321 height 29
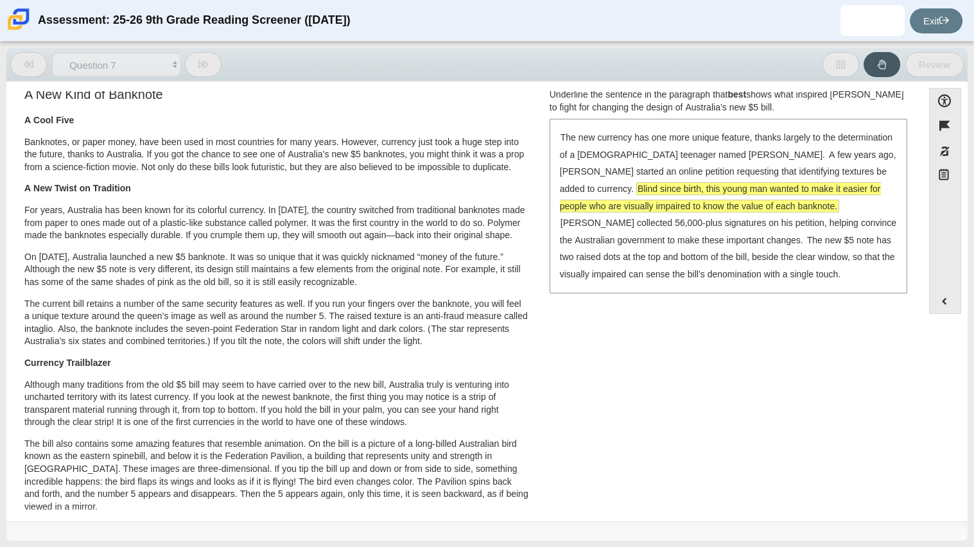
click at [762, 186] on span "Blind since birth, this young man wanted to make it easier for people who are v…" at bounding box center [720, 197] width 321 height 29
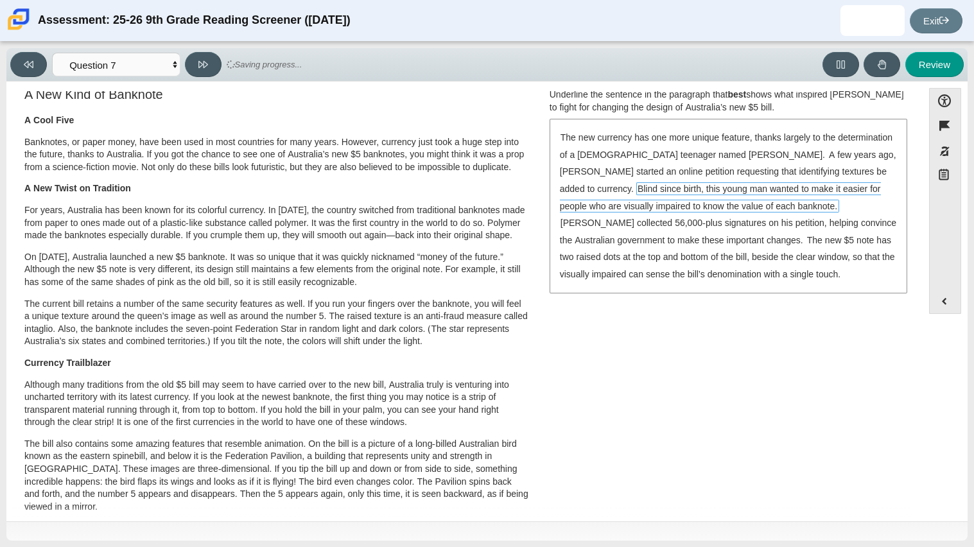
drag, startPoint x: 758, startPoint y: 186, endPoint x: 709, endPoint y: 176, distance: 50.5
click at [709, 176] on div "The new currency has one more unique feature, thanks largely to the determinati…" at bounding box center [728, 205] width 355 height 171
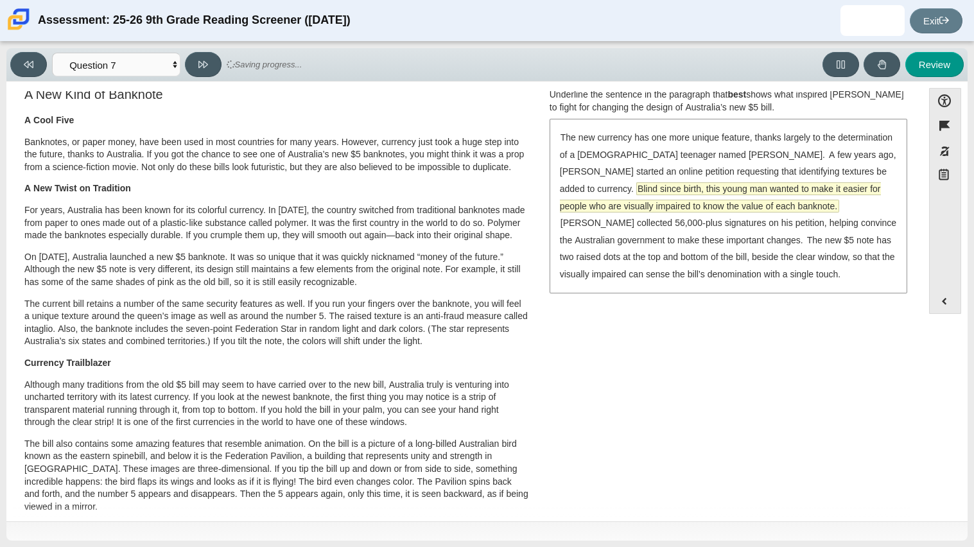
drag, startPoint x: 715, startPoint y: 180, endPoint x: 724, endPoint y: 195, distance: 17.8
click at [724, 195] on div "The new currency has one more unique feature, thanks largely to the determinati…" at bounding box center [728, 205] width 355 height 171
click at [724, 195] on span "Blind since birth, this young man wanted to make it easier for people who are v…" at bounding box center [720, 197] width 321 height 30
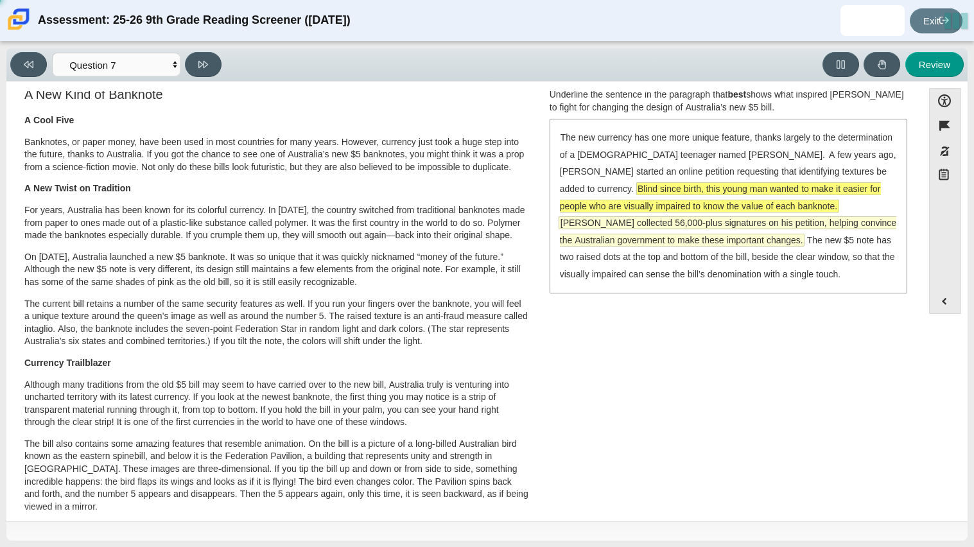
click at [761, 216] on span "McLeod collected 56,000-plus signatures on his petition, helping convince the A…" at bounding box center [728, 231] width 338 height 30
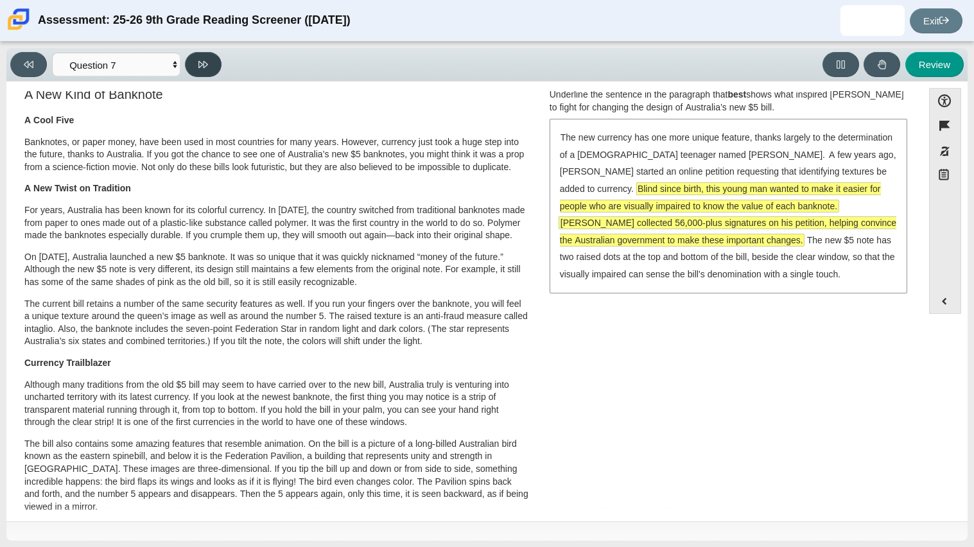
click at [214, 55] on button at bounding box center [203, 64] width 37 height 25
select select "ea8338c2-a6a3-418e-a305-2b963b54a290"
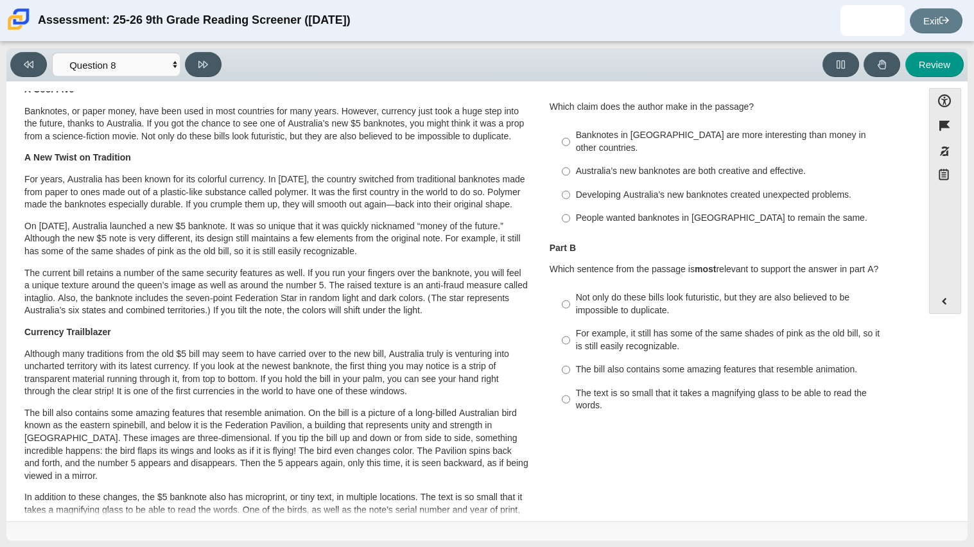
scroll to position [0, 0]
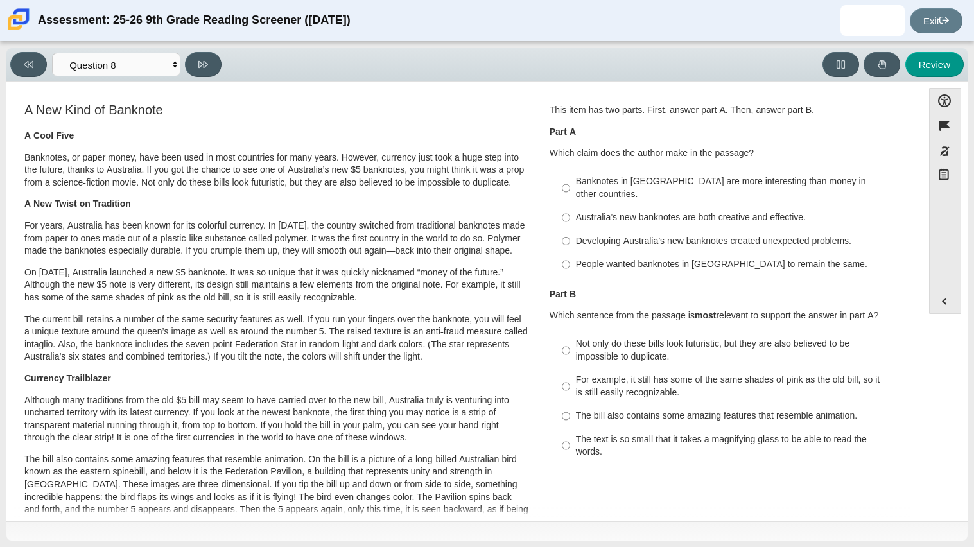
click at [635, 235] on div "Developing Australia’s new banknotes created unexpected problems." at bounding box center [738, 241] width 324 height 13
click at [570, 229] on input "Developing Australia’s new banknotes created unexpected problems. Developing Au…" at bounding box center [566, 240] width 8 height 23
radio input "true"
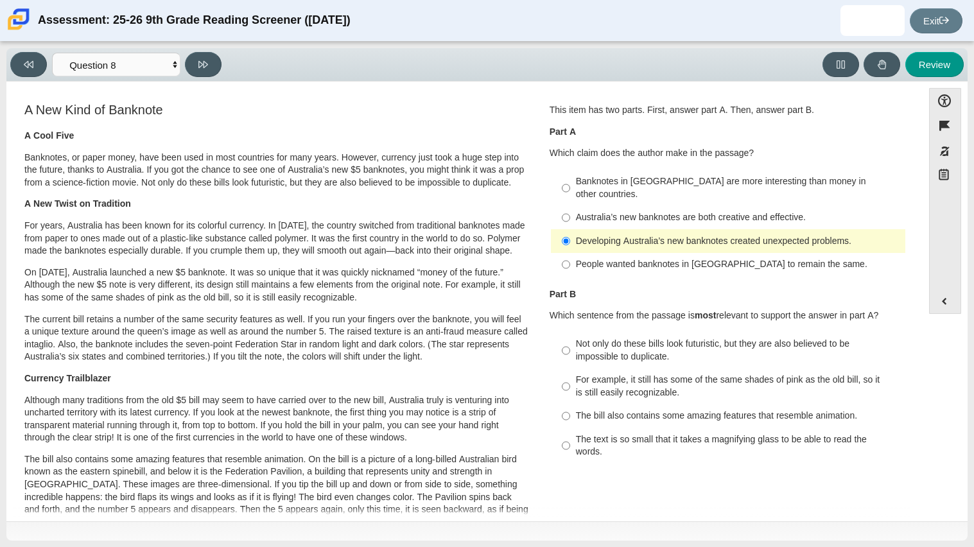
click at [634, 258] on div "People wanted banknotes in Australia to remain the same." at bounding box center [738, 264] width 324 height 13
click at [570, 254] on input "People wanted banknotes in Australia to remain the same. People wanted banknote…" at bounding box center [566, 264] width 8 height 23
radio input "true"
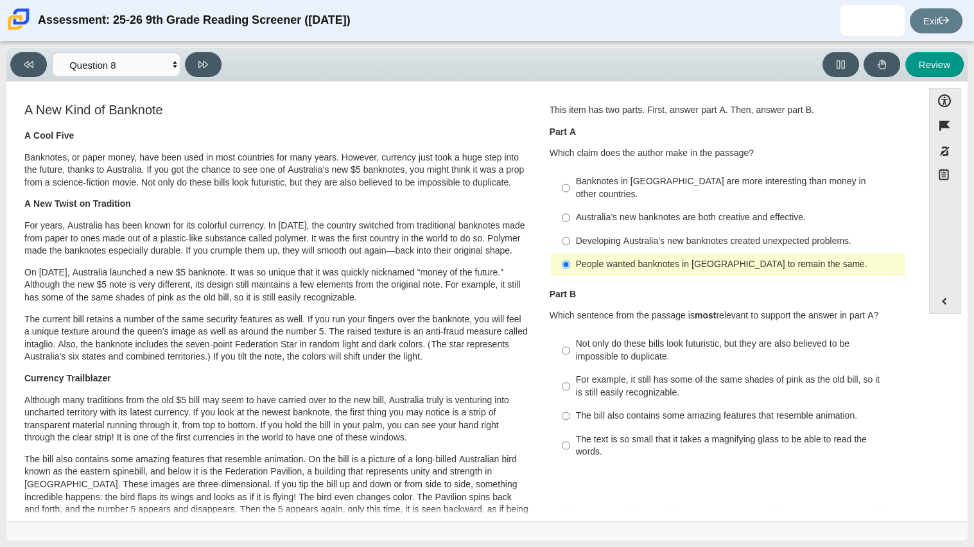
click at [633, 235] on div "Developing Australia’s new banknotes created unexpected problems." at bounding box center [738, 241] width 324 height 13
click at [570, 233] on input "Developing Australia’s new banknotes created unexpected problems. Developing Au…" at bounding box center [566, 240] width 8 height 23
radio input "true"
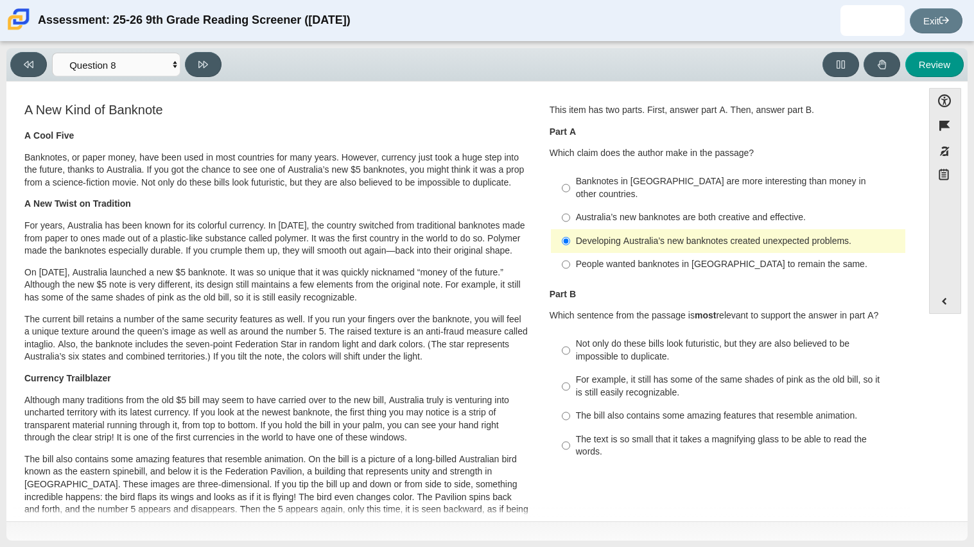
click at [621, 177] on div "Banknotes in Australia are more interesting than money in other countries." at bounding box center [738, 187] width 324 height 25
click at [570, 177] on input "Banknotes in Australia are more interesting than money in other countries. Bank…" at bounding box center [566, 188] width 8 height 36
radio input "true"
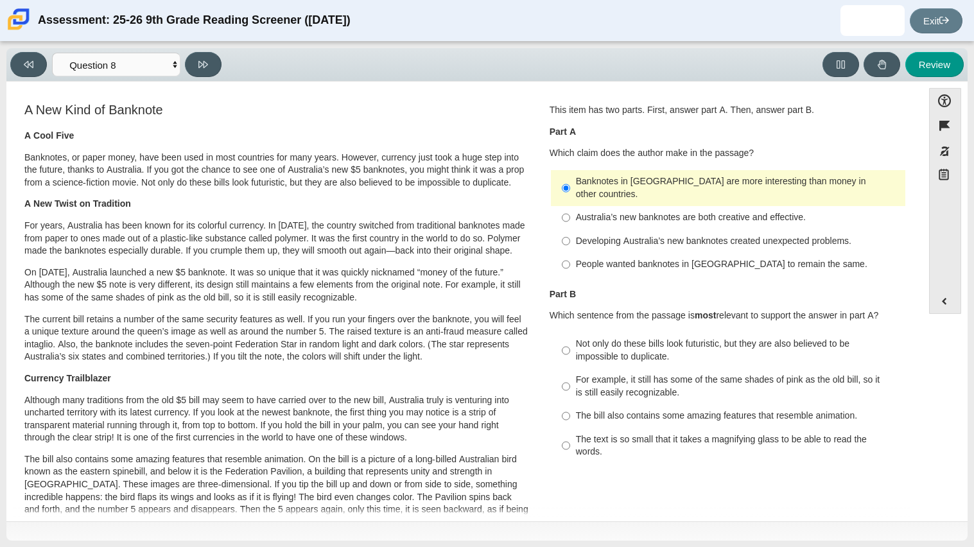
click at [726, 412] on label "The bill also contains some amazing features that resemble animation. The bill …" at bounding box center [729, 416] width 353 height 23
click at [570, 412] on input "The bill also contains some amazing features that resemble animation. The bill …" at bounding box center [566, 416] width 8 height 23
radio input "true"
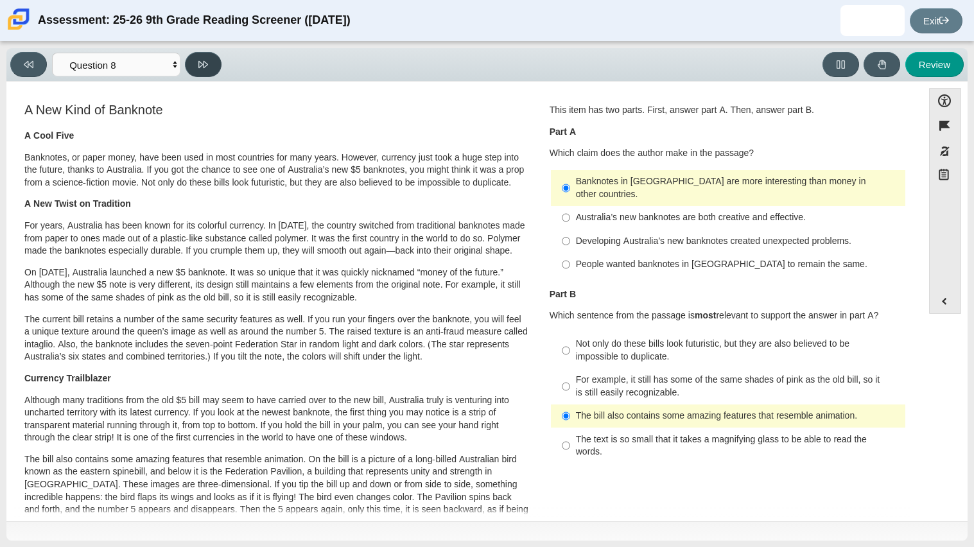
click at [207, 53] on button at bounding box center [203, 64] width 37 height 25
select select "89f058d6-b15c-4ef5-a4b3-fdaffb8868b6"
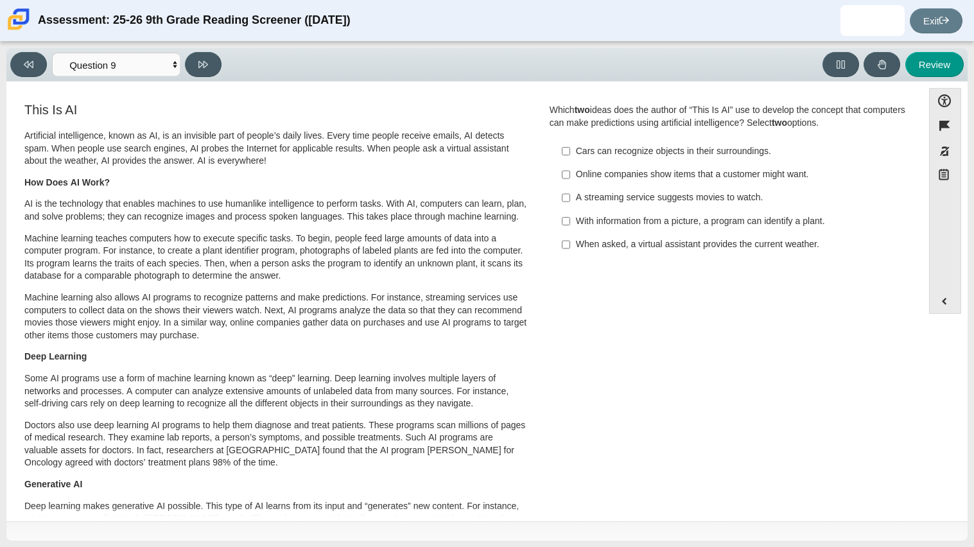
click at [746, 163] on label "Online companies show items that a customer might want. Online companies show i…" at bounding box center [729, 174] width 353 height 23
click at [570, 163] on input "Online companies show items that a customer might want. Online companies show i…" at bounding box center [566, 174] width 8 height 23
checkbox input "true"
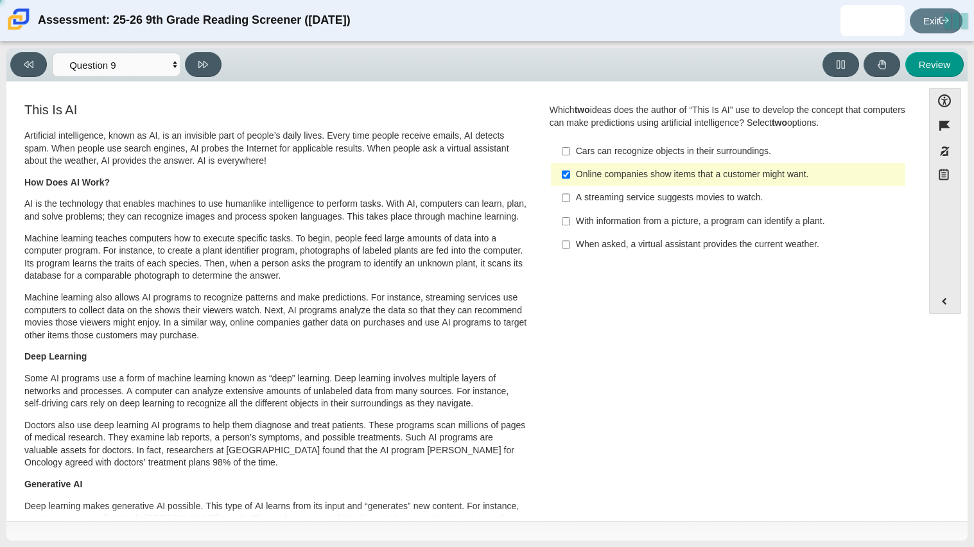
click at [738, 157] on div "Cars can recognize objects in their surroundings." at bounding box center [738, 151] width 324 height 13
click at [570, 157] on input "Cars can recognize objects in their surroundings. Cars can recognize objects in…" at bounding box center [566, 150] width 8 height 23
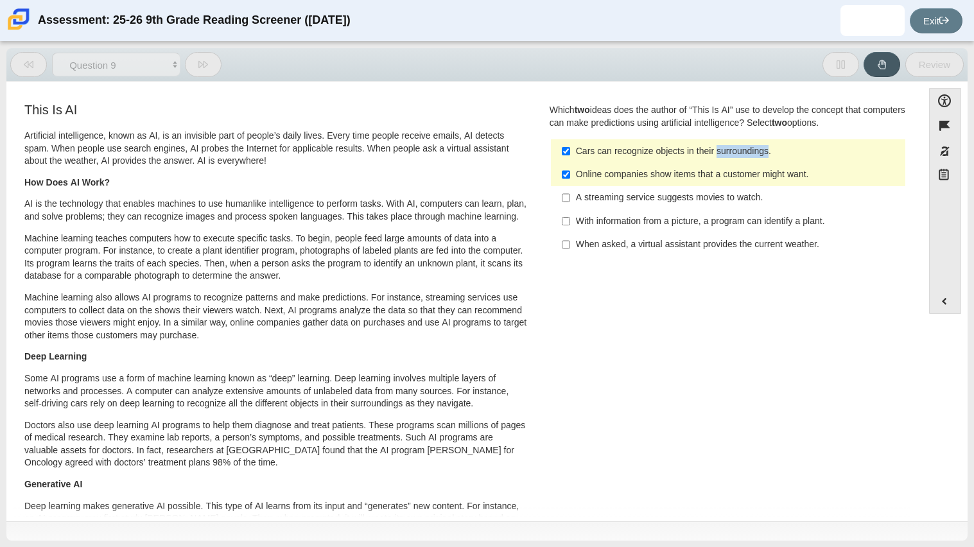
click at [738, 157] on div "Cars can recognize objects in their surroundings." at bounding box center [738, 151] width 324 height 13
click at [570, 157] on input "Cars can recognize objects in their surroundings. Cars can recognize objects in…" at bounding box center [566, 150] width 8 height 23
checkbox input "false"
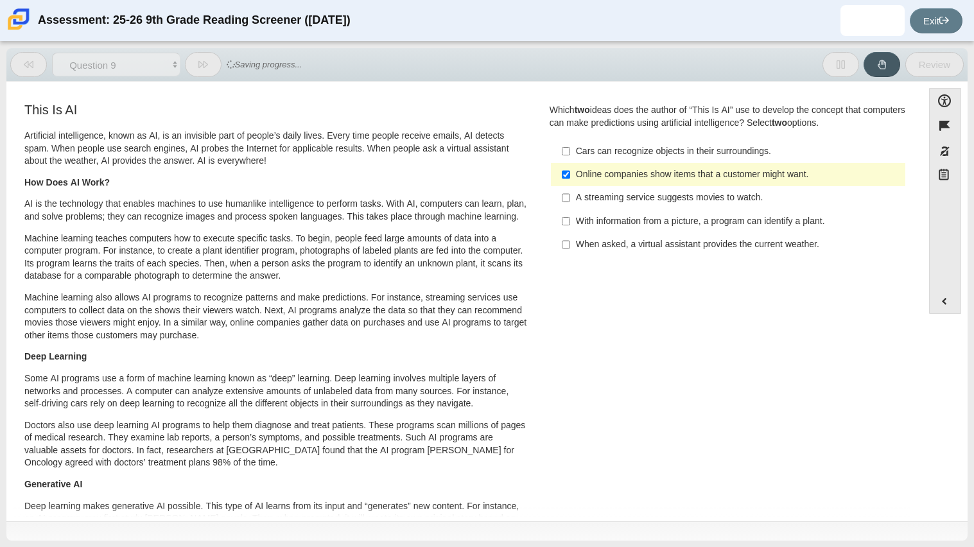
click at [672, 168] on div "Online companies show items that a customer might want." at bounding box center [738, 174] width 324 height 13
click at [570, 168] on input "Online companies show items that a customer might want. Online companies show i…" at bounding box center [566, 174] width 8 height 23
checkbox input "false"
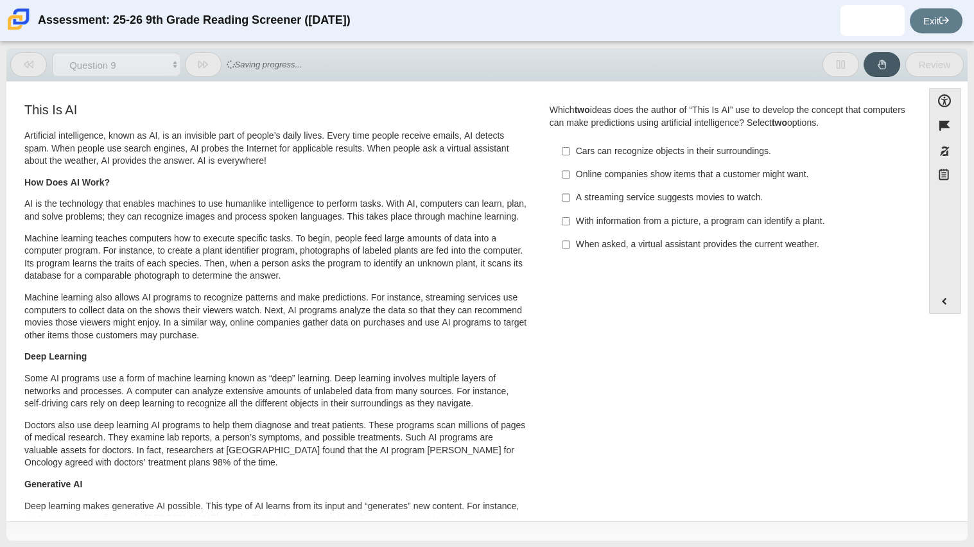
click at [655, 155] on div "Cars can recognize objects in their surroundings." at bounding box center [738, 151] width 324 height 13
click at [570, 155] on input "Cars can recognize objects in their surroundings. Cars can recognize objects in…" at bounding box center [566, 150] width 8 height 23
checkbox input "true"
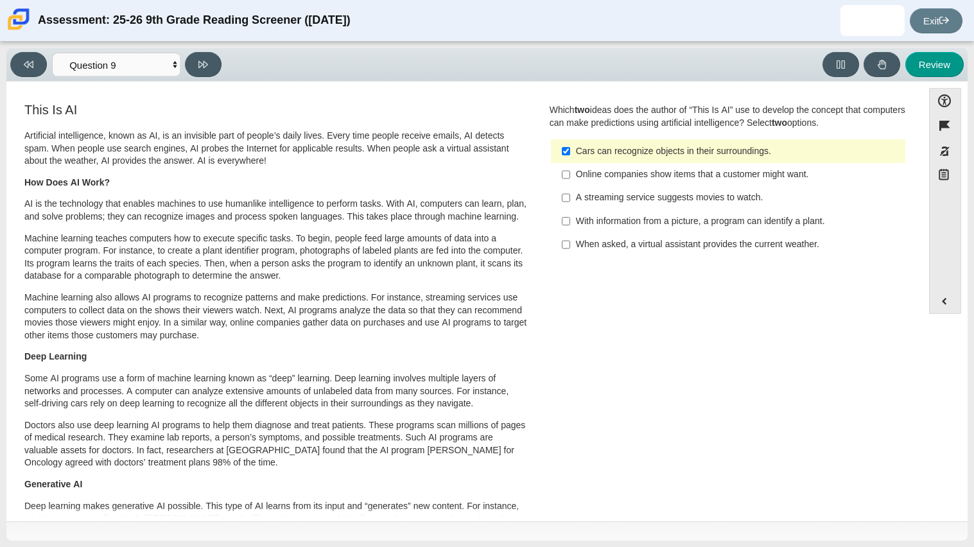
click at [679, 238] on label "When asked, a virtual assistant provides the current weather. When asked, a vir…" at bounding box center [729, 244] width 353 height 23
click at [570, 238] on input "When asked, a virtual assistant provides the current weather. When asked, a vir…" at bounding box center [566, 244] width 8 height 23
checkbox input "true"
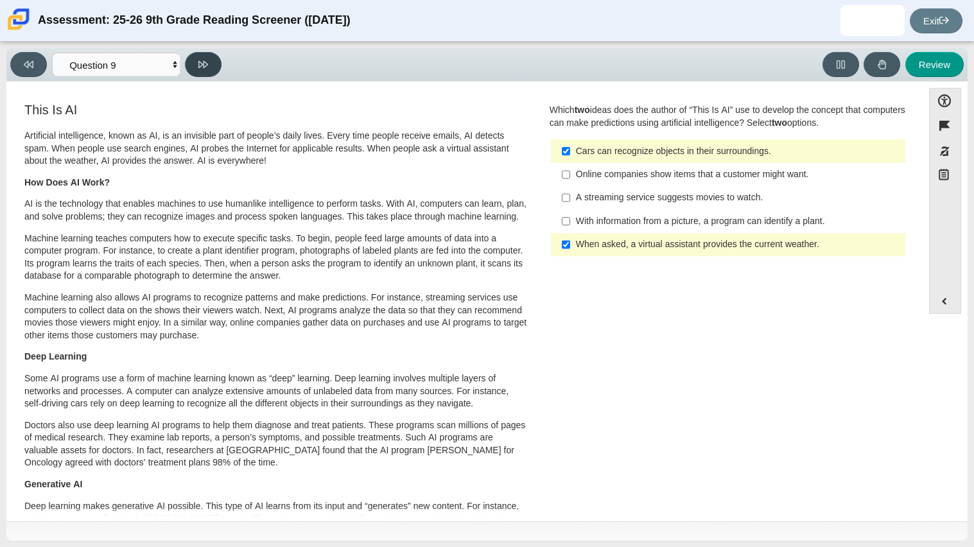
click at [193, 65] on button at bounding box center [203, 64] width 37 height 25
select select "cdf3c14e-a918-44d1-9b63-3db0fa81641e"
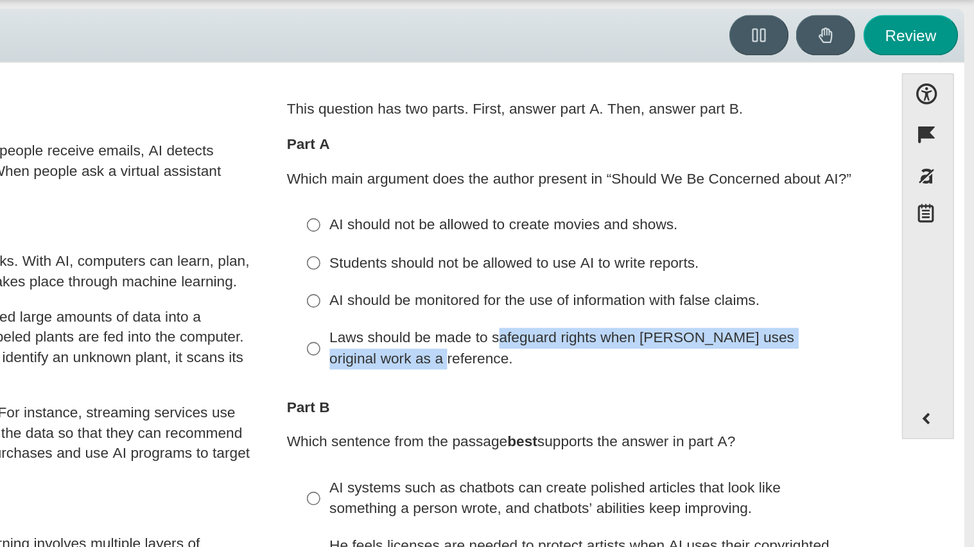
click at [679, 260] on div "Laws should be made to safeguard rights when AI uses original work as a referen…" at bounding box center [738, 257] width 324 height 25
click at [570, 260] on input "Laws should be made to safeguard rights when AI uses original work as a referen…" at bounding box center [566, 258] width 8 height 36
radio input "true"
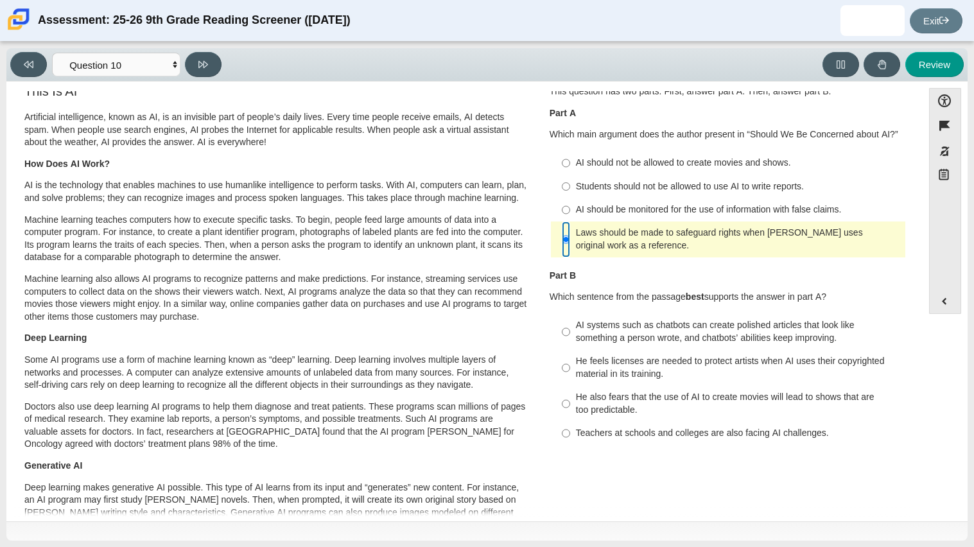
scroll to position [21, 0]
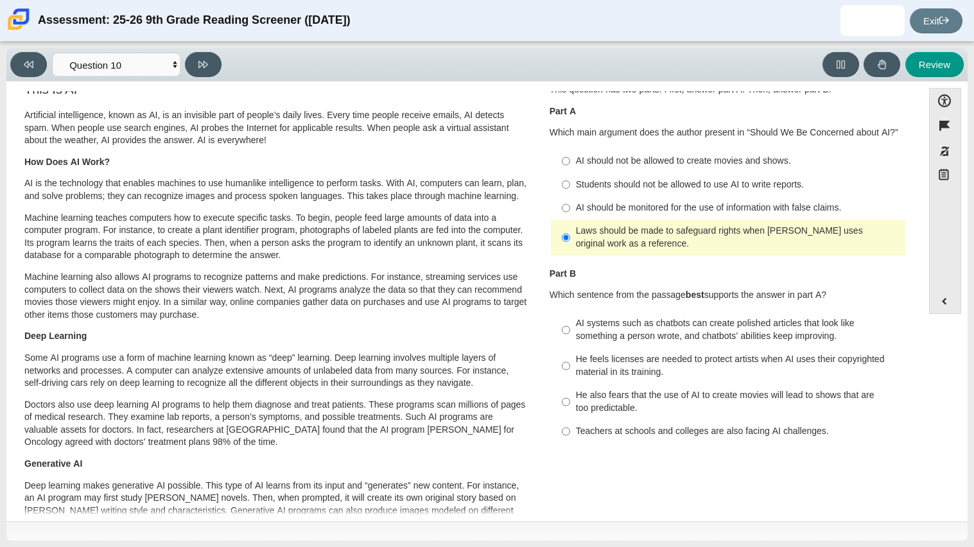
click at [649, 324] on div "AI systems such as chatbots can create polished articles that look like somethi…" at bounding box center [738, 329] width 324 height 25
click at [570, 324] on input "AI systems such as chatbots can create polished articles that look like somethi…" at bounding box center [566, 330] width 8 height 36
radio input "true"
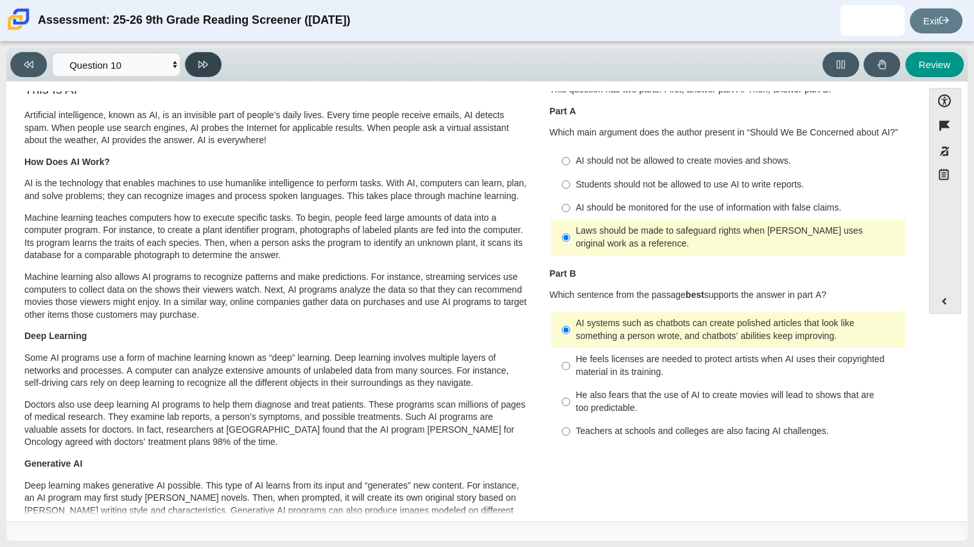
click at [196, 73] on button at bounding box center [203, 64] width 37 height 25
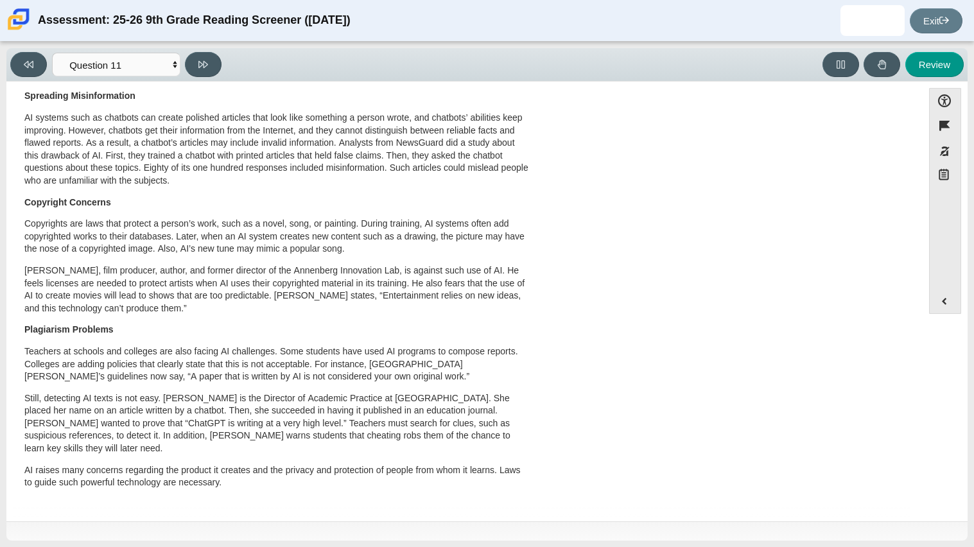
scroll to position [0, 0]
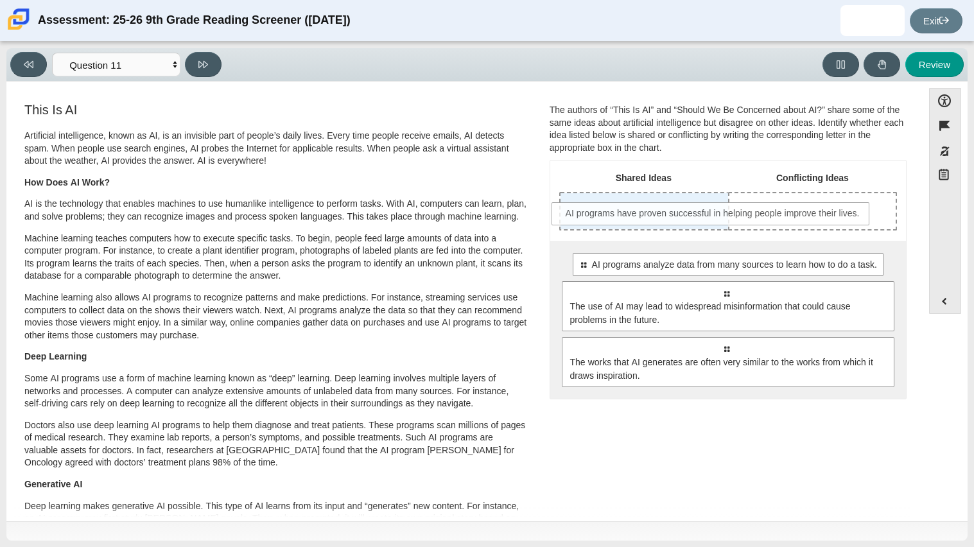
drag, startPoint x: 691, startPoint y: 270, endPoint x: 678, endPoint y: 219, distance: 53.0
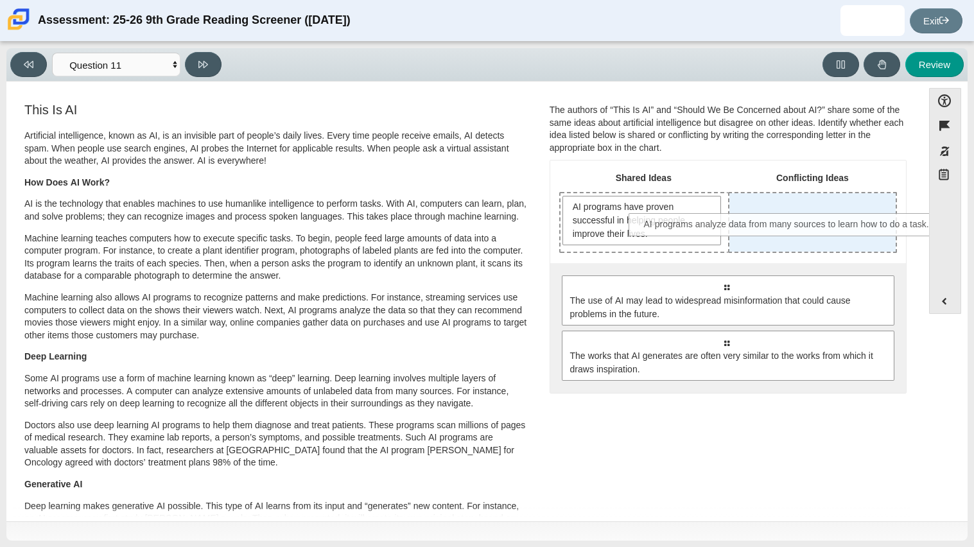
drag, startPoint x: 684, startPoint y: 296, endPoint x: 746, endPoint y: 236, distance: 86.3
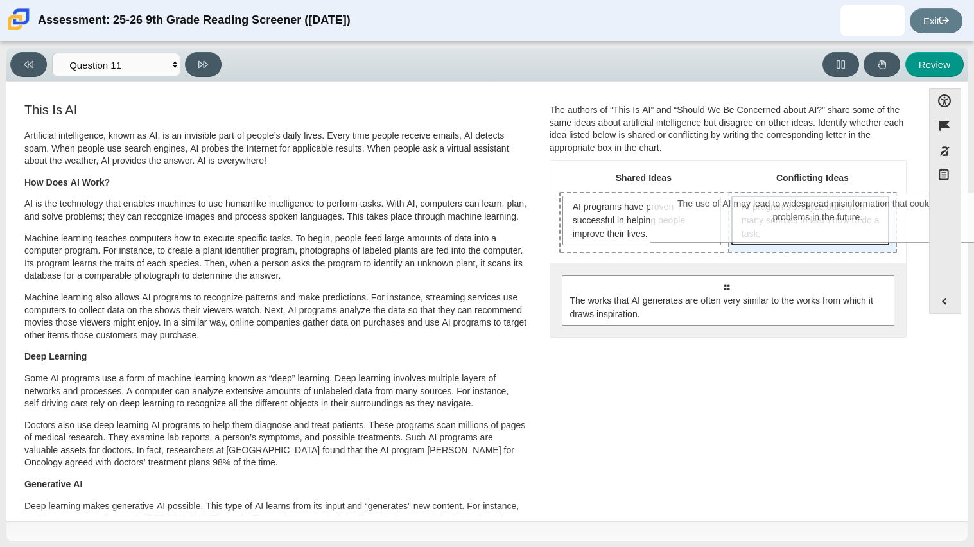
drag, startPoint x: 681, startPoint y: 317, endPoint x: 773, endPoint y: 234, distance: 123.2
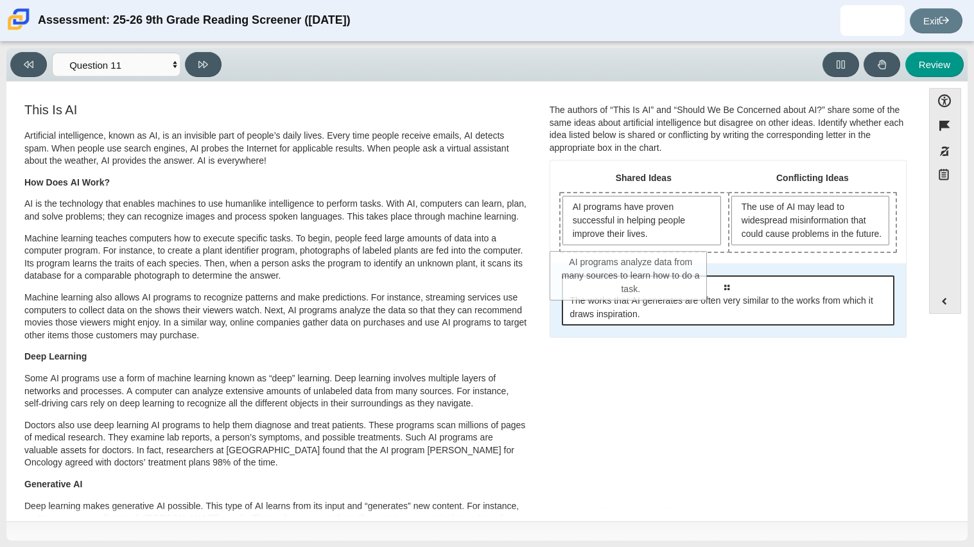
drag, startPoint x: 783, startPoint y: 300, endPoint x: 608, endPoint y: 288, distance: 175.0
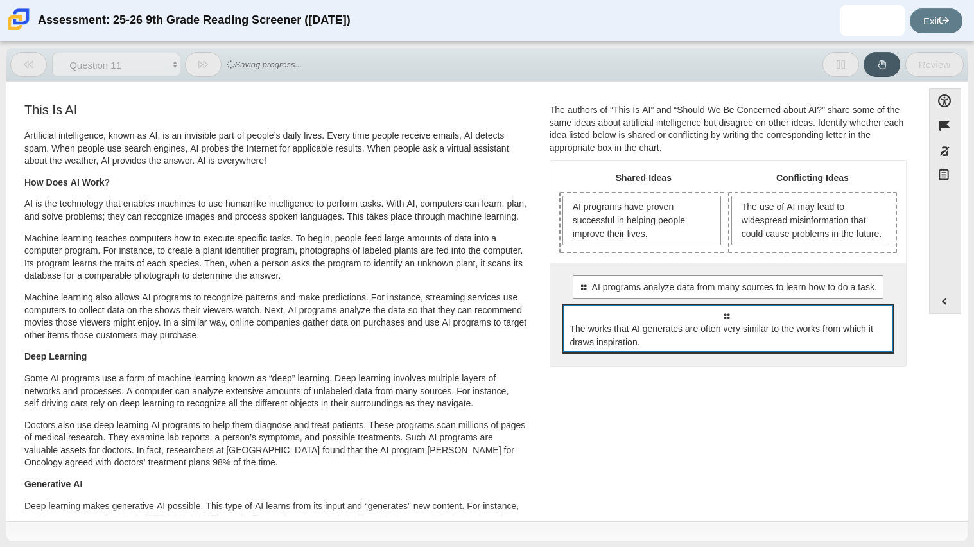
click at [631, 322] on div "Select to move response to a response input area. The works that AI generates a…" at bounding box center [728, 329] width 333 height 50
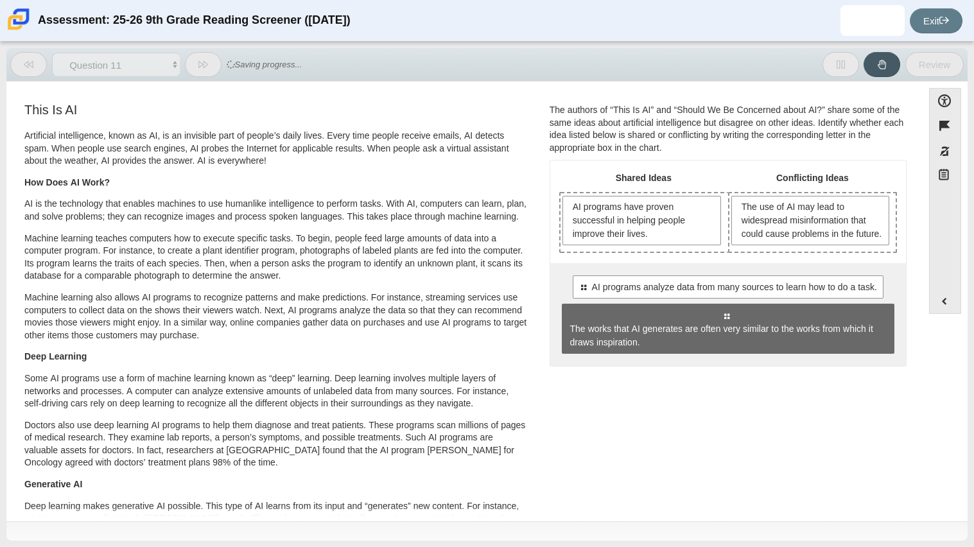
click at [633, 279] on div "Select to move response to a response input area. AI programs analyze data from…" at bounding box center [728, 314] width 356 height 103
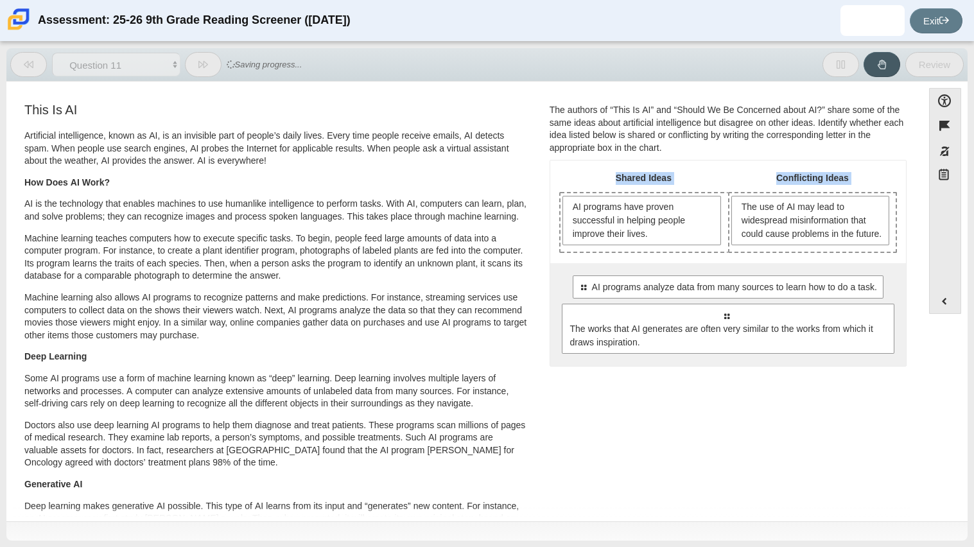
drag, startPoint x: 635, startPoint y: 286, endPoint x: 624, endPoint y: 259, distance: 29.9
click at [624, 259] on div "Shared Ideas Conflicting Ideas AI programs have proven successful in helping pe…" at bounding box center [728, 263] width 356 height 205
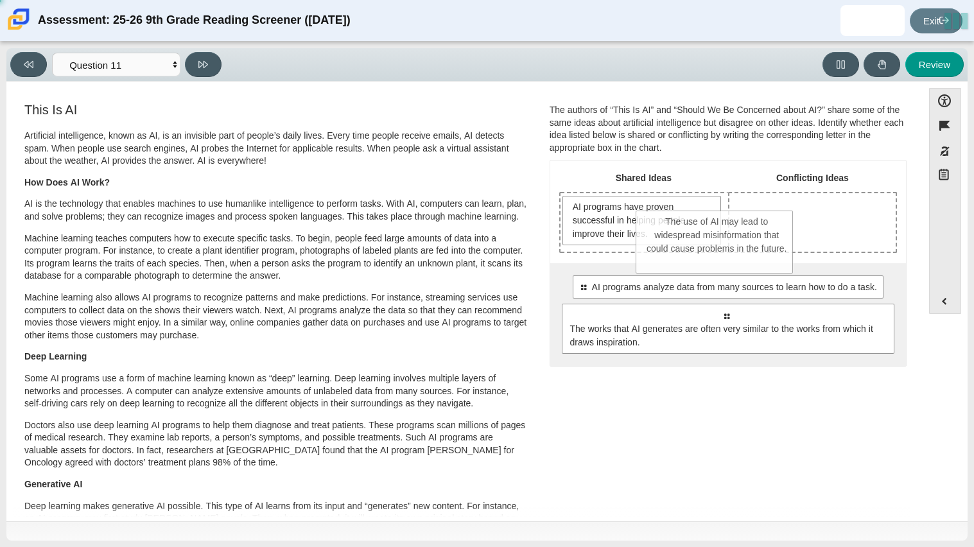
drag, startPoint x: 753, startPoint y: 243, endPoint x: 616, endPoint y: 266, distance: 138.7
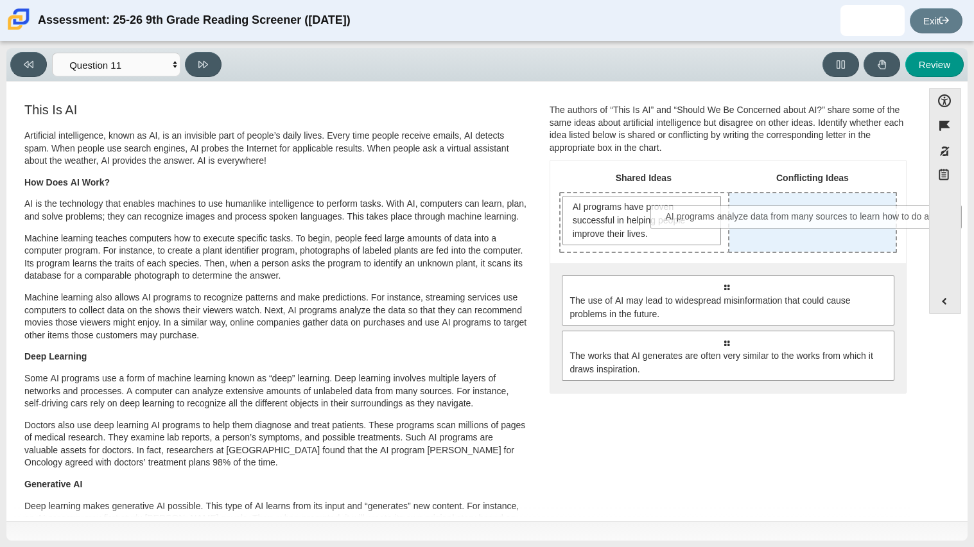
drag, startPoint x: 661, startPoint y: 283, endPoint x: 744, endPoint y: 214, distance: 108.0
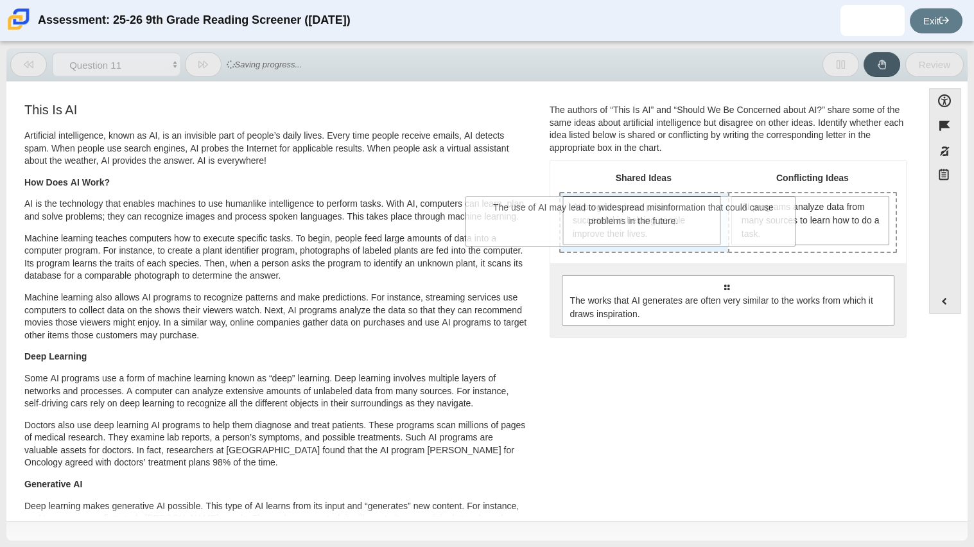
drag, startPoint x: 711, startPoint y: 293, endPoint x: 618, endPoint y: 216, distance: 120.8
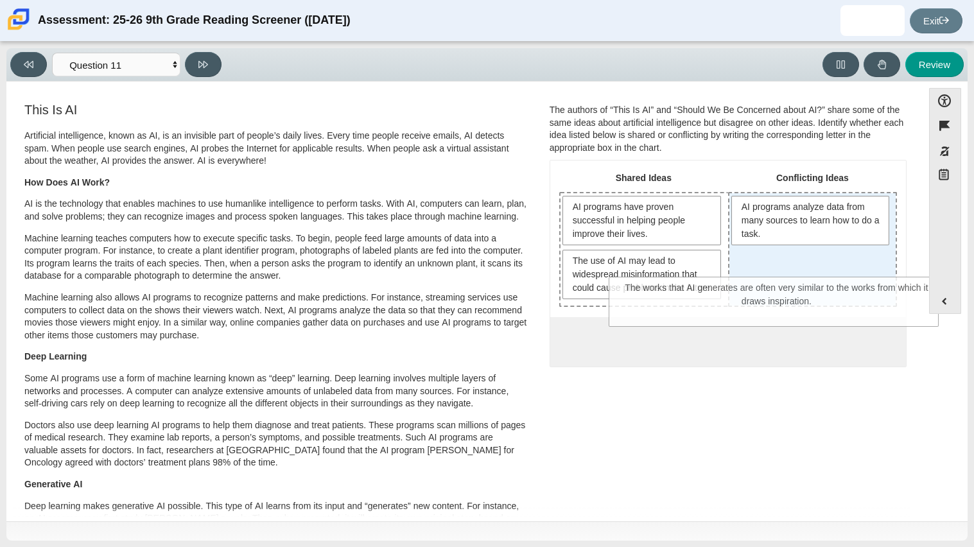
drag, startPoint x: 720, startPoint y: 361, endPoint x: 771, endPoint y: 295, distance: 82.8
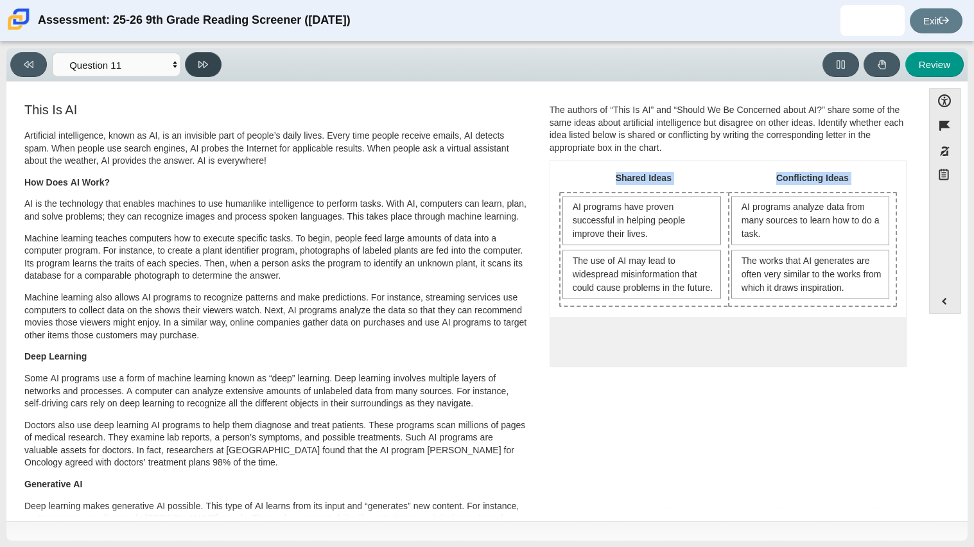
click at [200, 65] on icon at bounding box center [203, 65] width 10 height 10
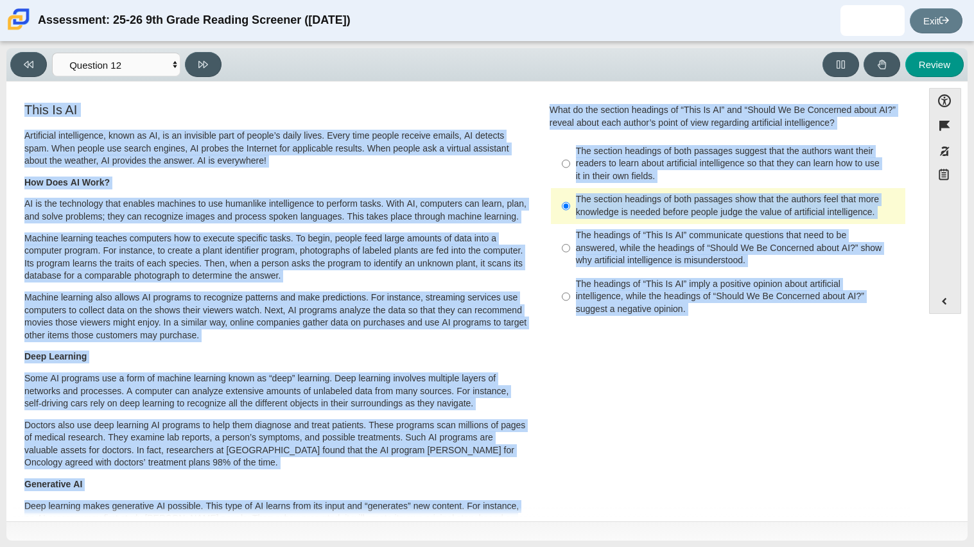
click at [329, 131] on p "Artificial intelligence, known as AI, is an invisible part of people’s daily li…" at bounding box center [276, 149] width 504 height 38
click at [314, 107] on h3 "This Is AI" at bounding box center [276, 110] width 504 height 14
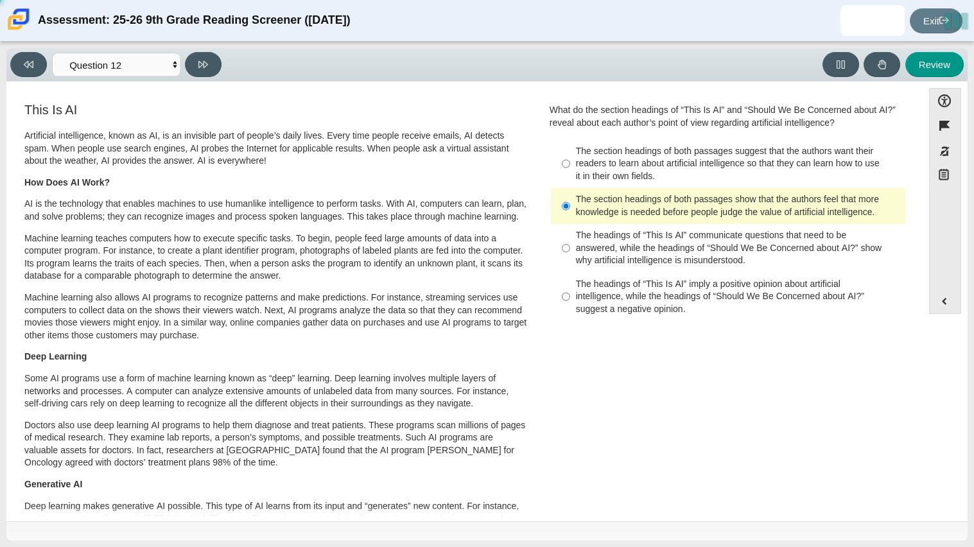
click at [314, 107] on h3 "This Is AI" at bounding box center [276, 110] width 504 height 14
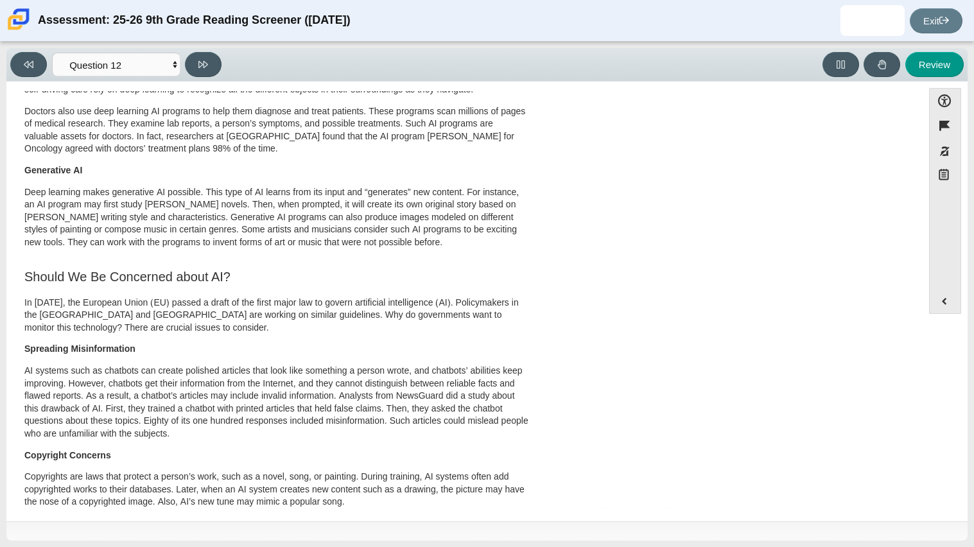
scroll to position [567, 0]
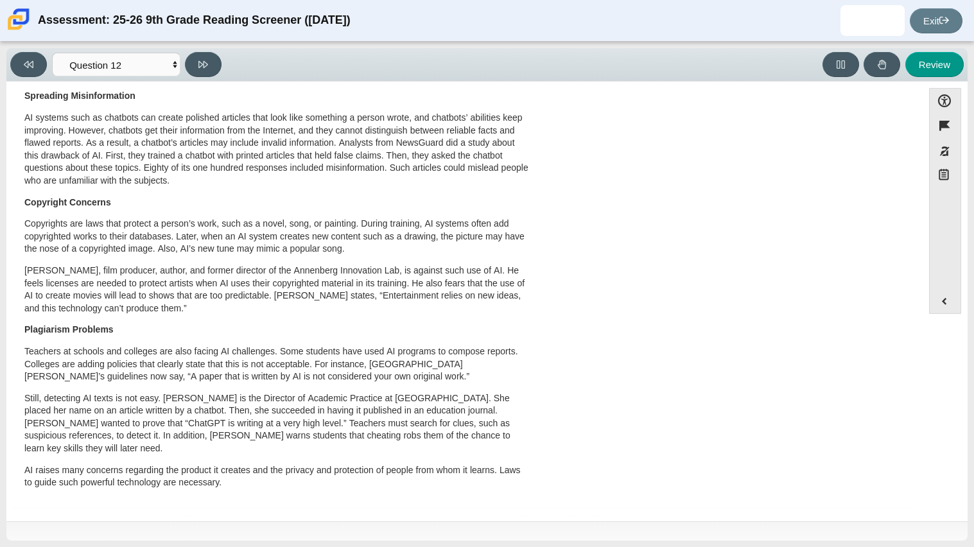
click at [313, 310] on p "Jonathan Taplin, film producer, author, and former director of the Annenberg In…" at bounding box center [276, 290] width 504 height 50
click at [189, 58] on button at bounding box center [203, 64] width 37 height 25
select select "review"
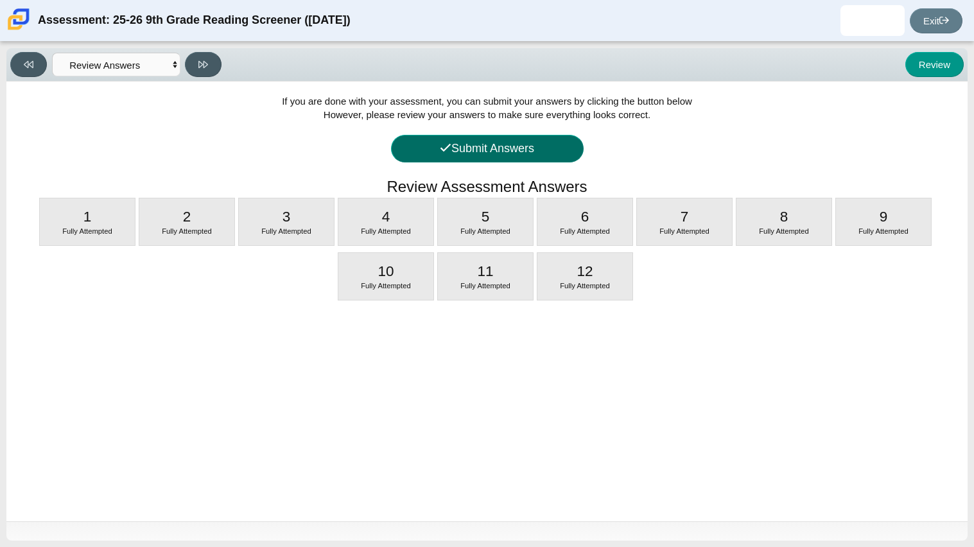
click at [525, 146] on button "Submit Answers" at bounding box center [487, 149] width 193 height 28
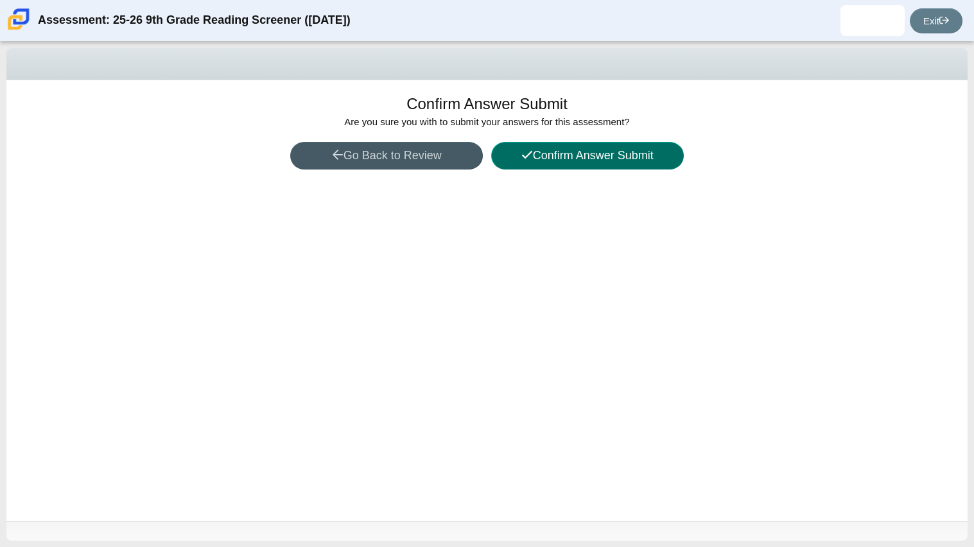
click at [523, 142] on button "Confirm Answer Submit" at bounding box center [587, 156] width 193 height 28
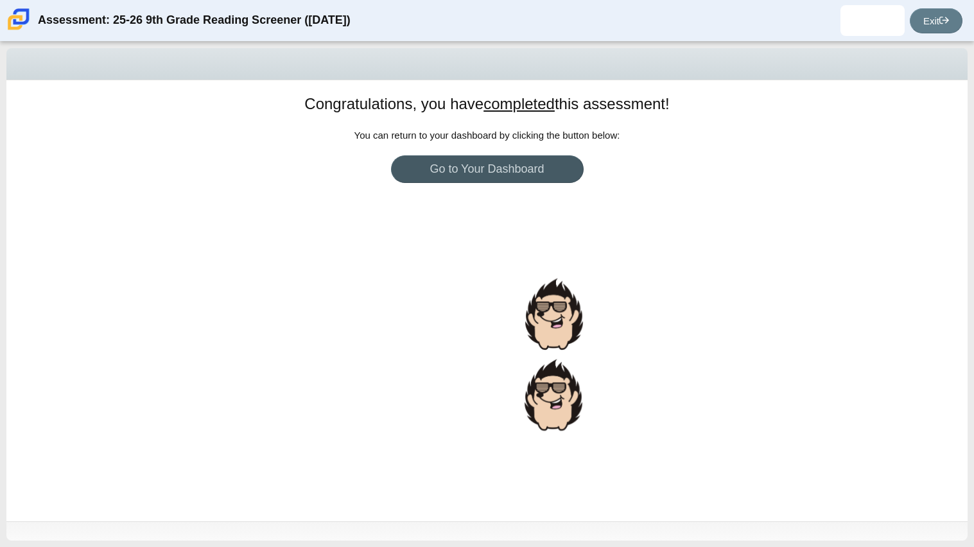
click at [511, 153] on div "Congratulations, you have completed this assessment! You can return to your das…" at bounding box center [486, 300] width 961 height 441
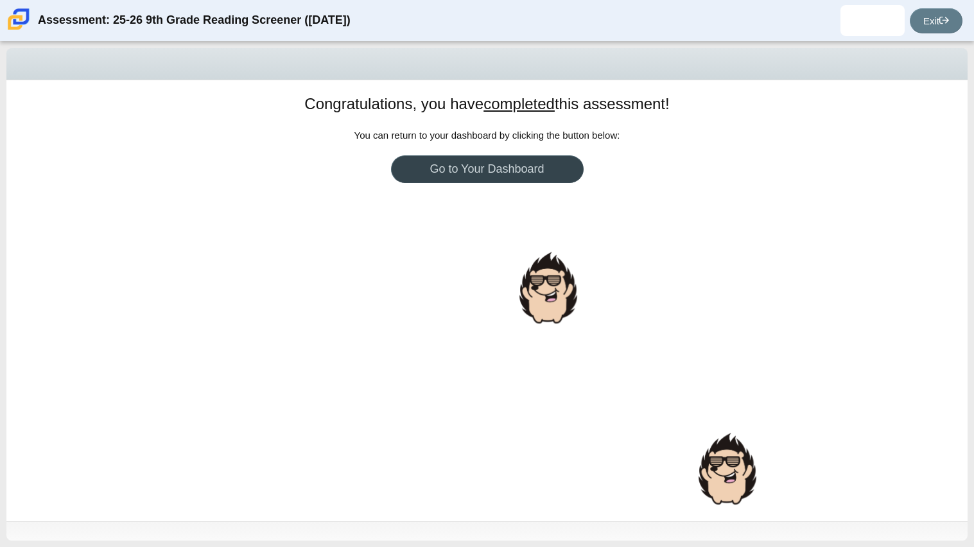
click at [516, 179] on link "Go to Your Dashboard" at bounding box center [487, 169] width 193 height 28
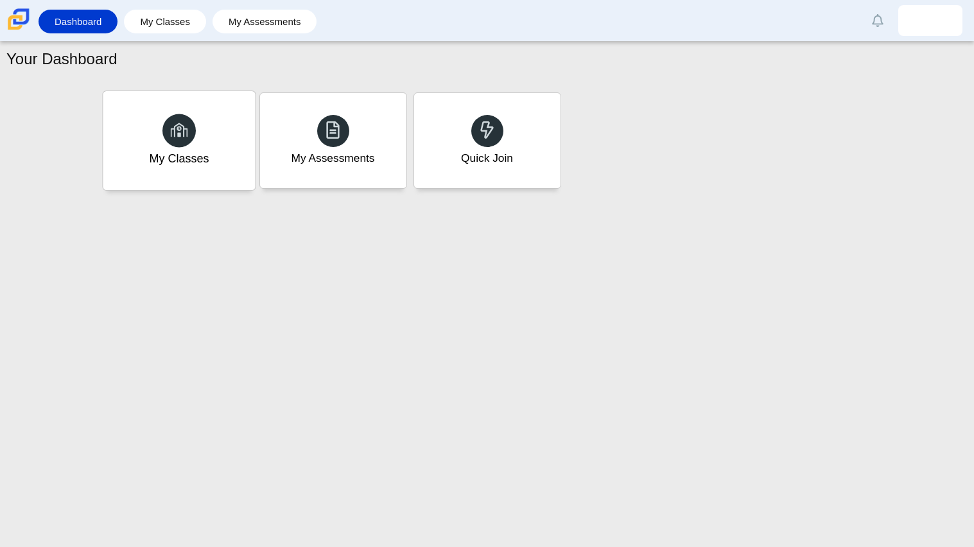
click at [184, 114] on div at bounding box center [178, 130] width 33 height 33
